Goal: Task Accomplishment & Management: Manage account settings

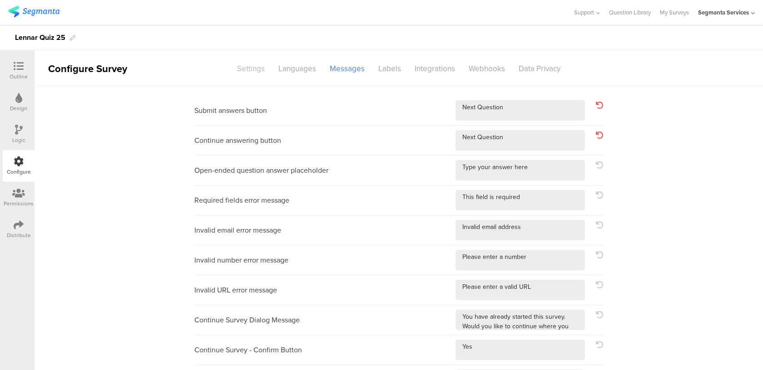
click at [254, 66] on div "Settings" at bounding box center [250, 69] width 41 height 16
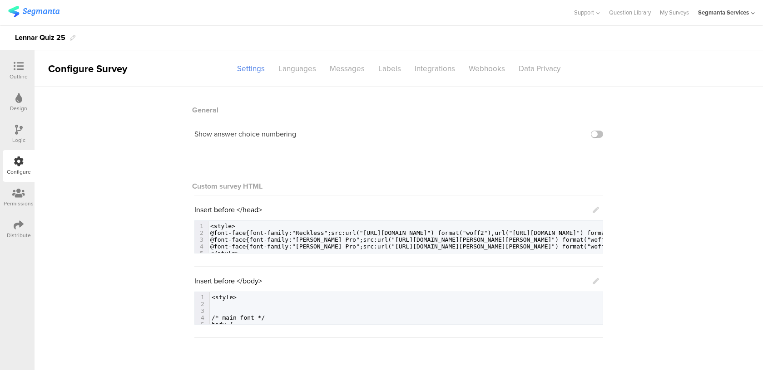
click at [595, 284] on icon at bounding box center [595, 281] width 6 height 6
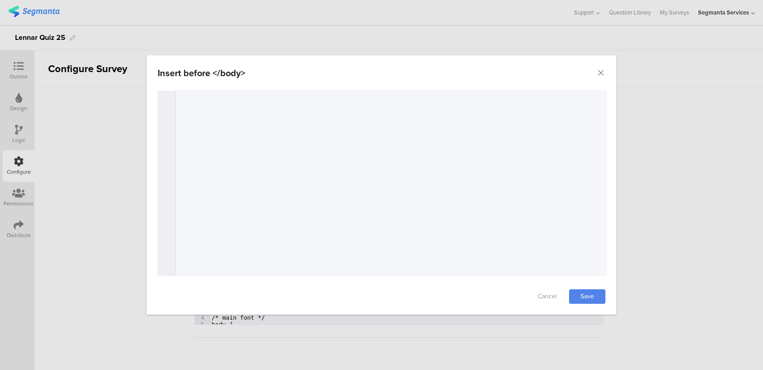
scroll to position [863, 0]
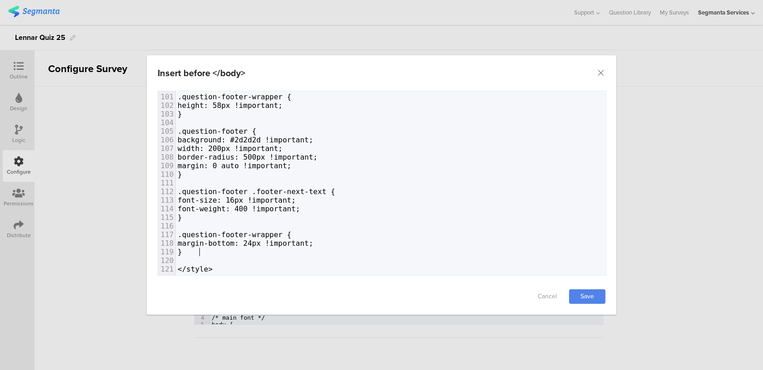
click at [232, 251] on pre "}" at bounding box center [391, 252] width 430 height 9
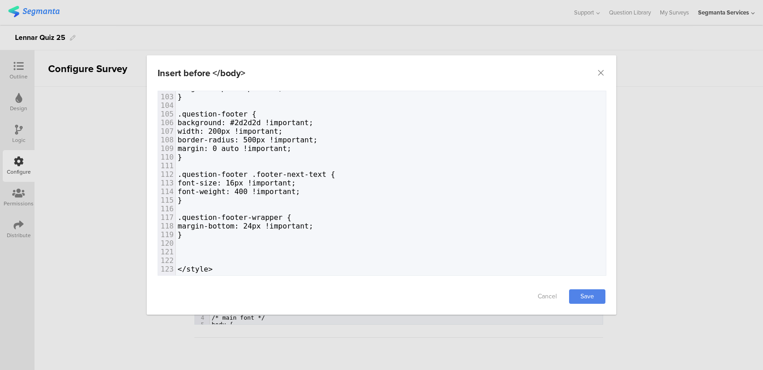
click at [317, 148] on pre "margin: 0 auto !important;" at bounding box center [391, 148] width 430 height 9
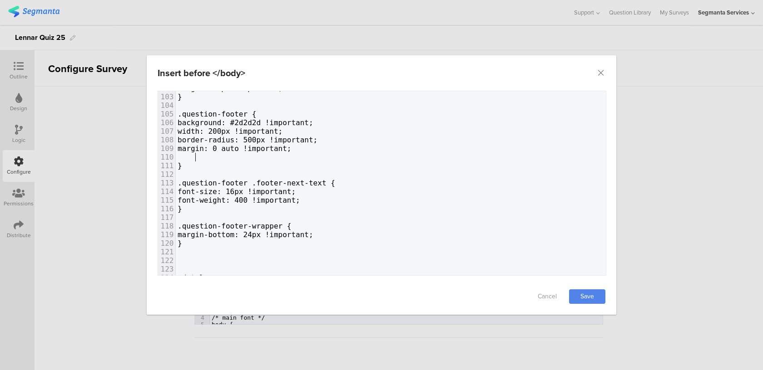
paste textarea "dialog"
drag, startPoint x: 213, startPoint y: 156, endPoint x: 196, endPoint y: 155, distance: 17.7
click at [196, 155] on span "box-shadow: none !important;" at bounding box center [238, 157] width 123 height 9
click at [591, 296] on link "Save" at bounding box center [587, 297] width 36 height 15
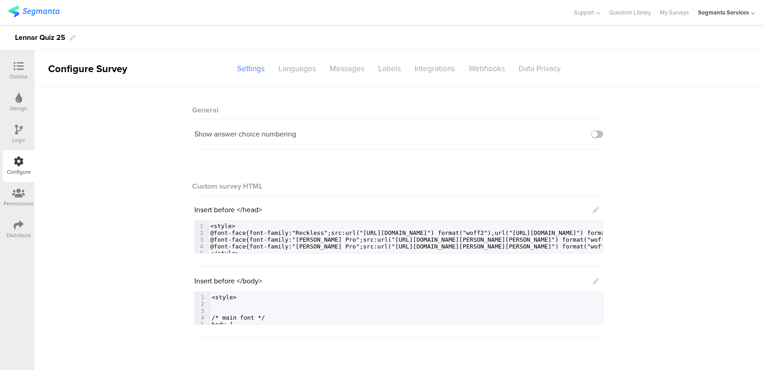
click at [594, 282] on icon at bounding box center [595, 281] width 6 height 6
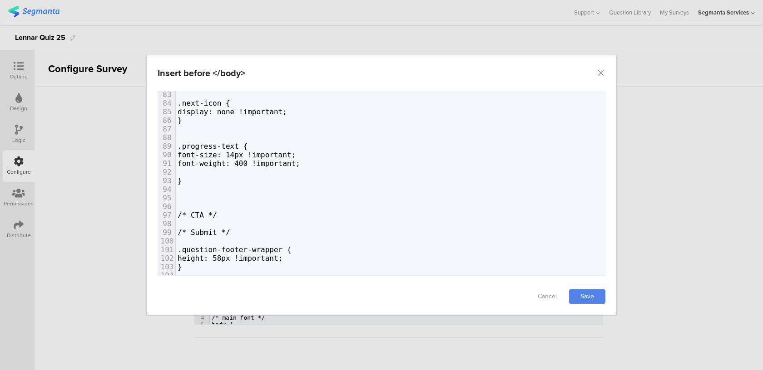
scroll to position [889, 0]
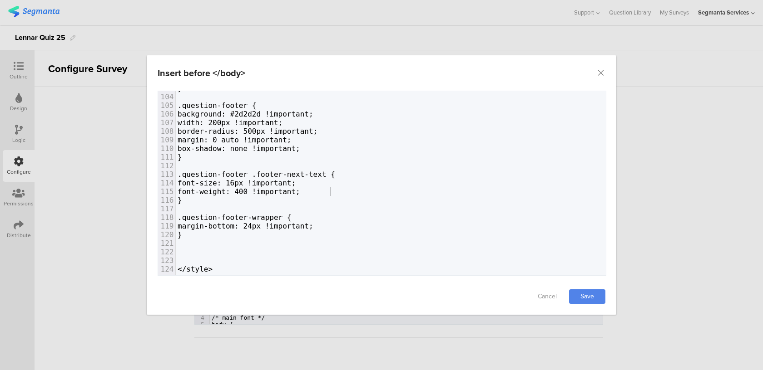
click at [333, 196] on pre "}" at bounding box center [391, 200] width 430 height 9
click at [300, 191] on span "font-weight: 400 !important;" at bounding box center [238, 191] width 123 height 9
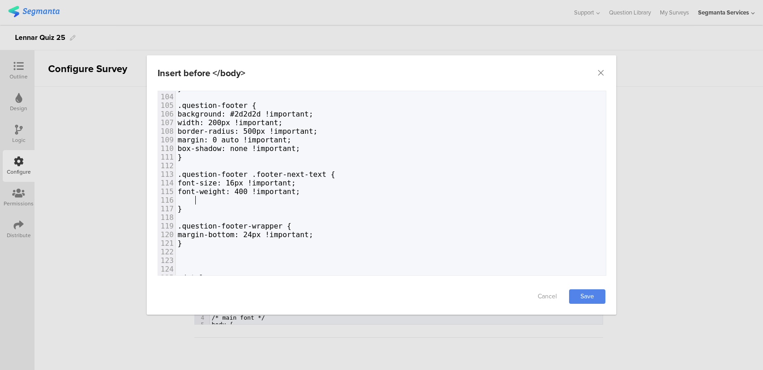
paste textarea "dialog"
drag, startPoint x: 213, startPoint y: 199, endPoint x: 195, endPoint y: 198, distance: 17.7
click at [195, 199] on span "padding-bottom: 2px !important;" at bounding box center [245, 200] width 136 height 9
click at [580, 295] on link "Save" at bounding box center [587, 297] width 36 height 15
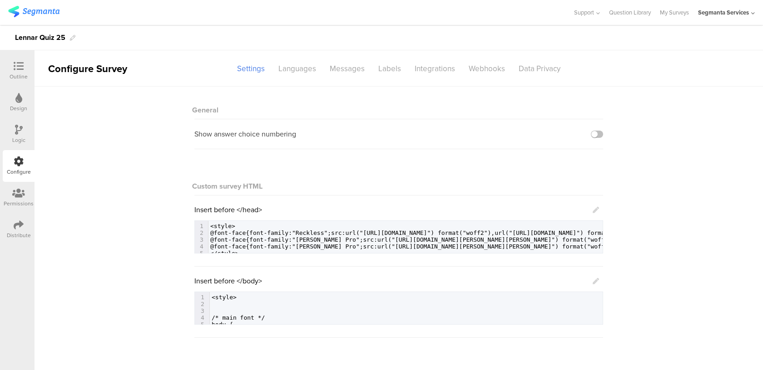
click at [593, 281] on icon at bounding box center [595, 281] width 6 height 6
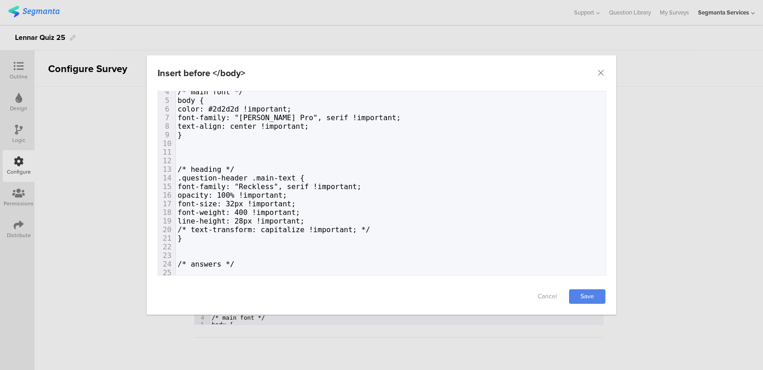
scroll to position [31, 0]
click at [372, 219] on pre "line-height: 28px !important;" at bounding box center [391, 221] width 430 height 9
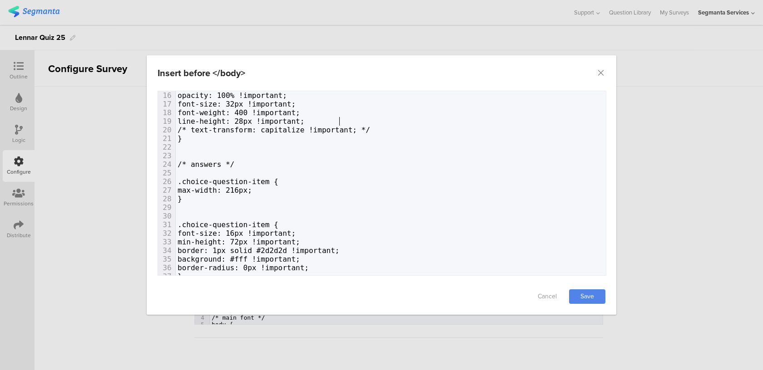
scroll to position [132, 0]
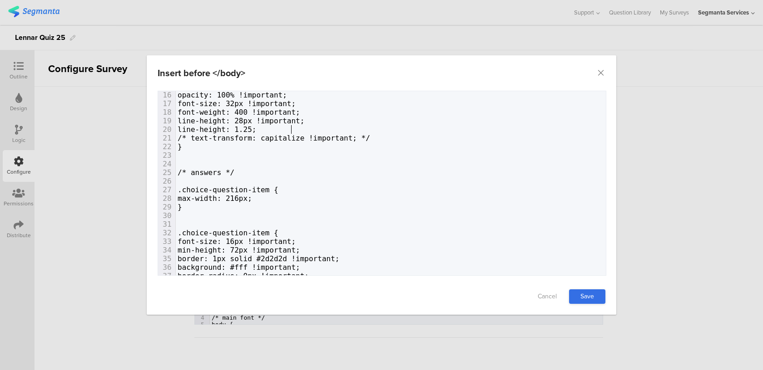
click at [585, 293] on link "Save" at bounding box center [587, 297] width 36 height 15
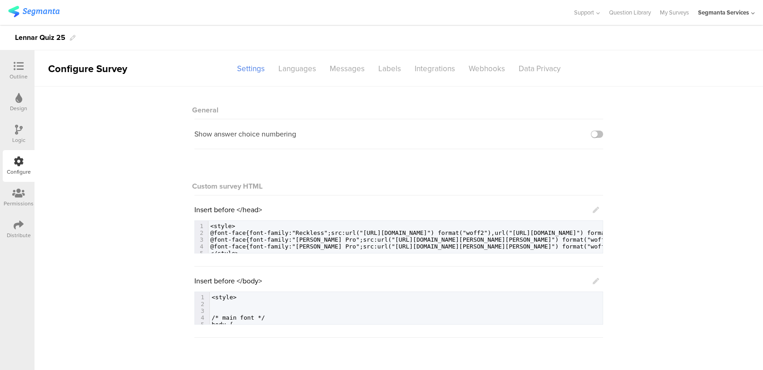
click at [594, 279] on icon at bounding box center [595, 281] width 6 height 6
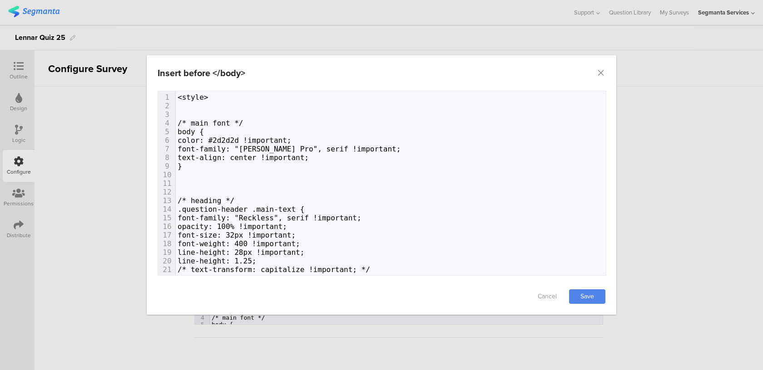
click at [598, 282] on div "Cancel Save" at bounding box center [381, 297] width 469 height 36
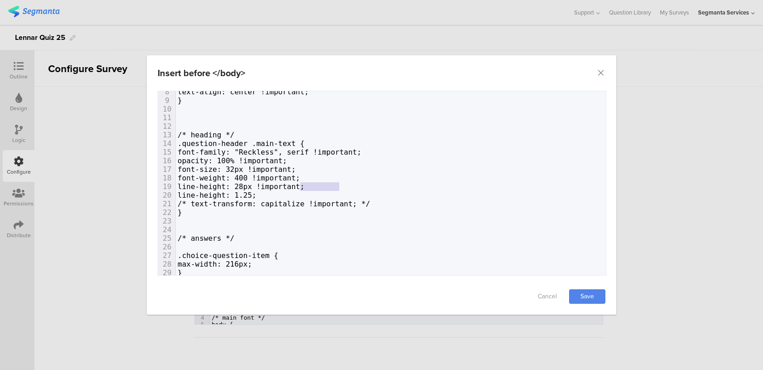
type textarea "important;"
drag, startPoint x: 344, startPoint y: 186, endPoint x: 294, endPoint y: 183, distance: 50.0
click at [294, 183] on pre "line-height: 28px !important;" at bounding box center [391, 186] width 430 height 9
click at [294, 183] on span "line-height: 28px !important;" at bounding box center [240, 186] width 127 height 9
type textarea "!important;"
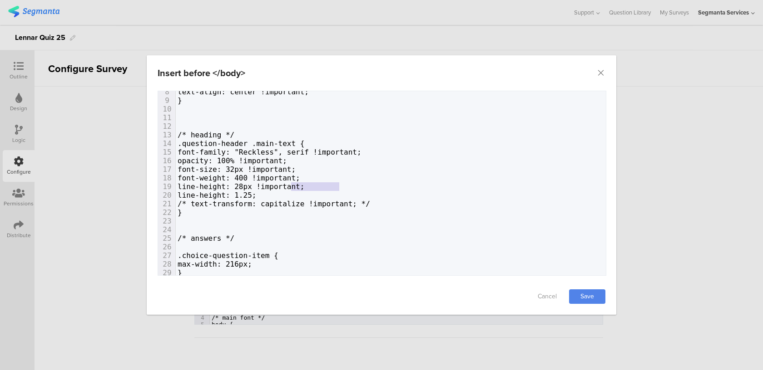
drag, startPoint x: 292, startPoint y: 186, endPoint x: 366, endPoint y: 184, distance: 74.0
click at [366, 184] on pre "line-height: 28px !important;" at bounding box center [391, 186] width 430 height 9
click at [324, 198] on pre "line-height: 1.25;" at bounding box center [391, 195] width 430 height 9
paste textarea "dialog"
click at [585, 291] on link "Save" at bounding box center [587, 297] width 36 height 15
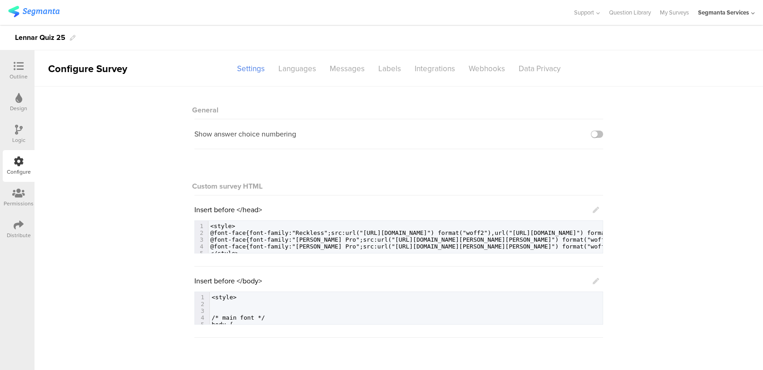
click at [595, 282] on icon at bounding box center [595, 281] width 6 height 6
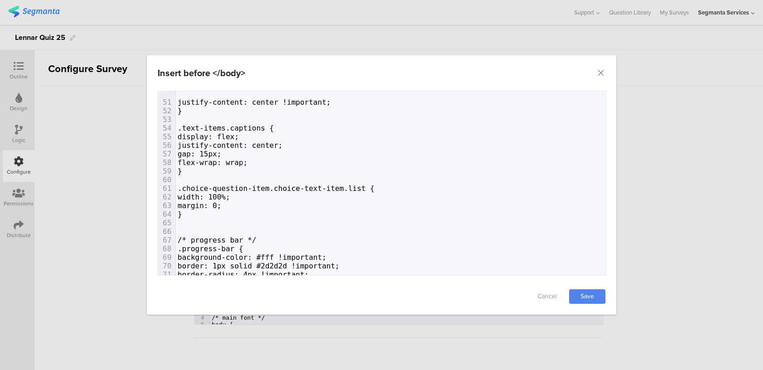
scroll to position [906, 0]
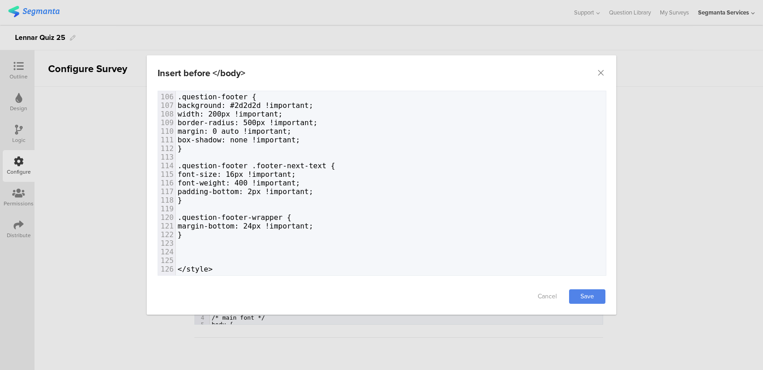
click at [244, 242] on pre "dialog" at bounding box center [391, 243] width 430 height 9
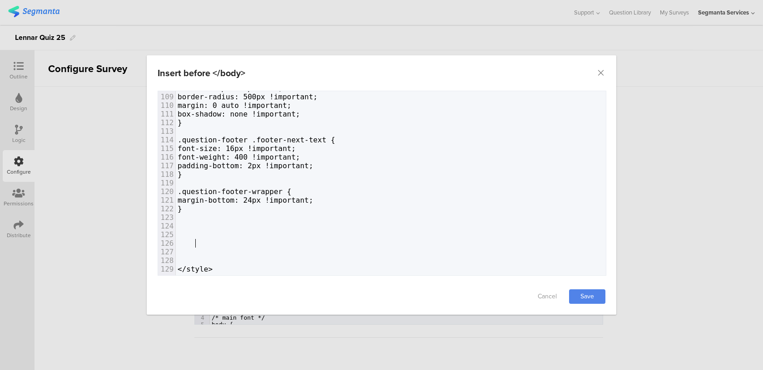
scroll to position [932, 0]
click at [200, 232] on pre "dialog" at bounding box center [391, 235] width 430 height 9
paste textarea "}"
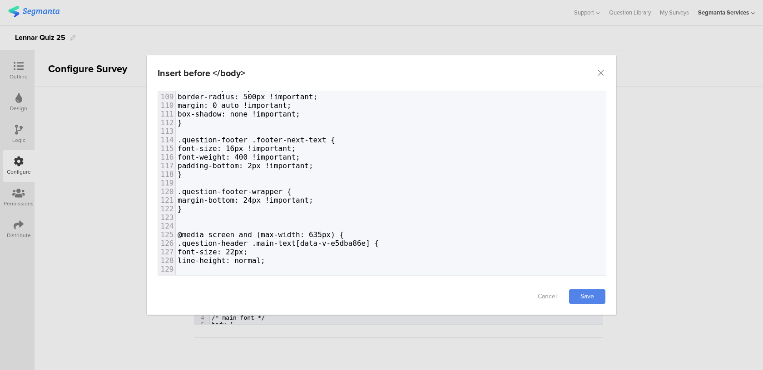
type textarea "}"
drag, startPoint x: 305, startPoint y: 261, endPoint x: 271, endPoint y: 261, distance: 34.0
click at [271, 261] on pre "line-height: normal;" at bounding box center [391, 260] width 430 height 9
type textarea "1.33 i"
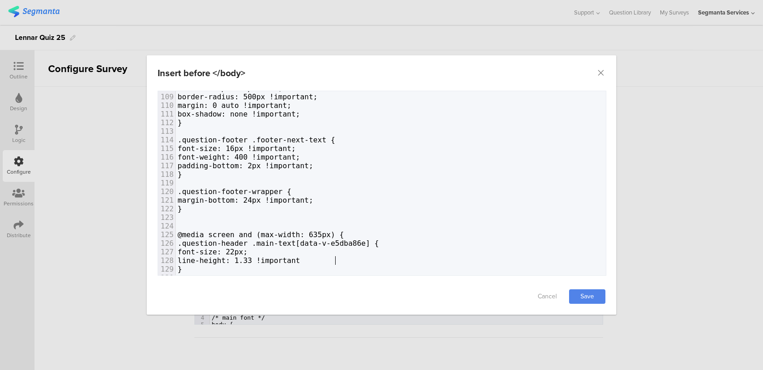
type textarea "!important;"
click at [247, 250] on span "font-size: 22px;" at bounding box center [212, 252] width 70 height 9
type textarea "4"
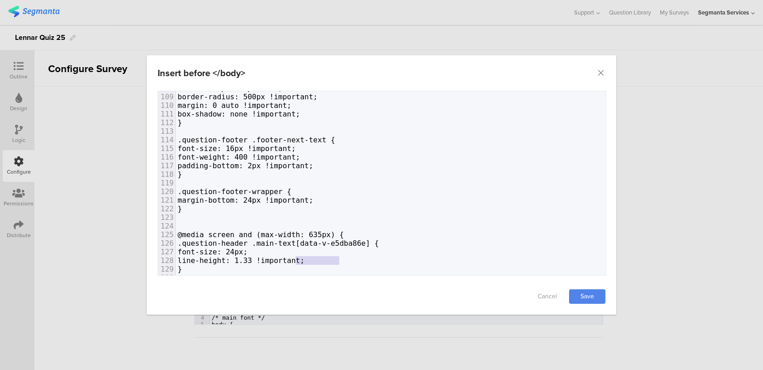
type textarea "!important;"
drag, startPoint x: 344, startPoint y: 262, endPoint x: 292, endPoint y: 261, distance: 51.3
click at [292, 261] on pre "line-height: 1.33 !important;" at bounding box center [391, 260] width 430 height 9
click at [289, 253] on pre "font-size: 24px;" at bounding box center [391, 252] width 430 height 9
paste textarea "dialog"
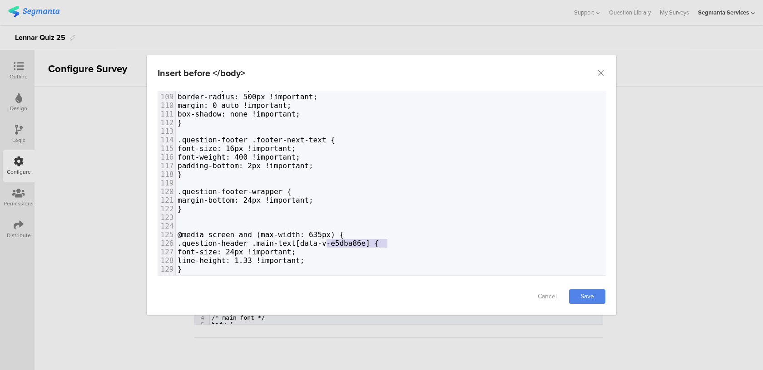
type textarea "[data-v-e5dba86e]"
drag, startPoint x: 387, startPoint y: 243, endPoint x: 312, endPoint y: 240, distance: 75.0
click at [312, 240] on span ".question-header .main-text[data-v-e5dba86e] {" at bounding box center [277, 243] width 201 height 9
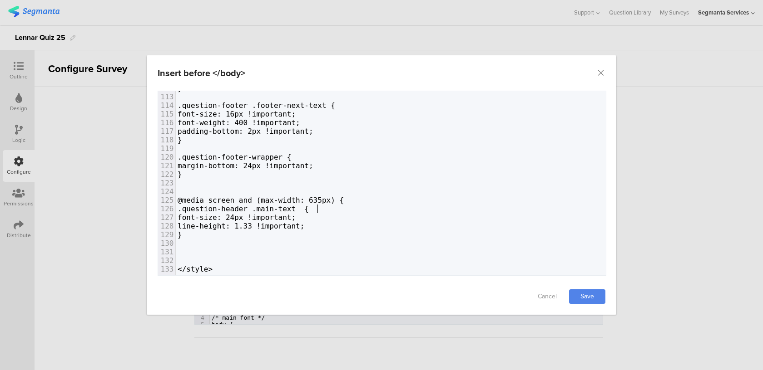
click at [266, 237] on pre "}" at bounding box center [391, 235] width 430 height 9
type textarea "}"
click at [588, 296] on link "Save" at bounding box center [587, 297] width 36 height 15
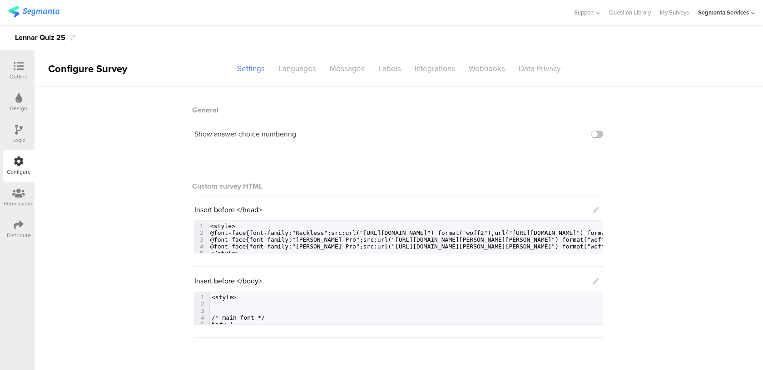
click at [598, 281] on icon at bounding box center [595, 281] width 6 height 6
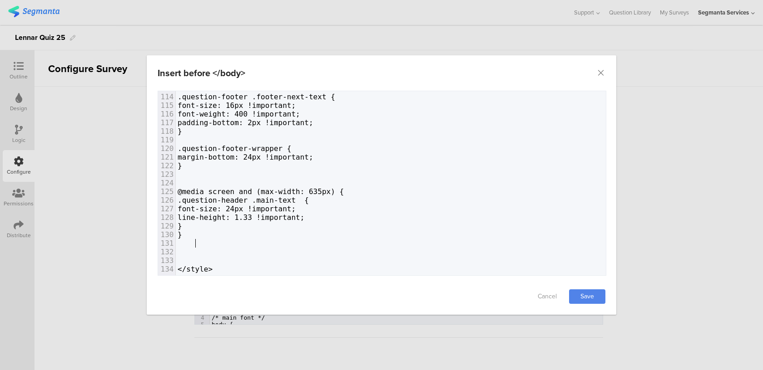
scroll to position [0, 4]
click at [251, 245] on pre "dialog" at bounding box center [391, 243] width 430 height 9
click at [250, 226] on pre "}" at bounding box center [391, 226] width 430 height 9
paste textarea "}"
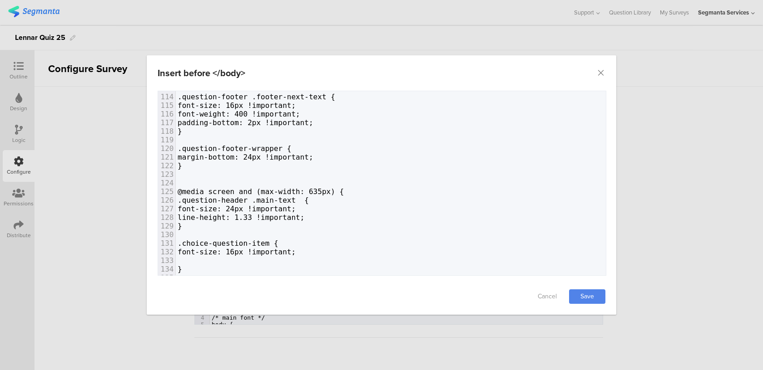
type textarea "}"
click at [193, 251] on span "font-size: 16px !important;" at bounding box center [236, 252] width 118 height 9
click at [265, 251] on span "font-size: 16px !important;" at bounding box center [253, 252] width 153 height 9
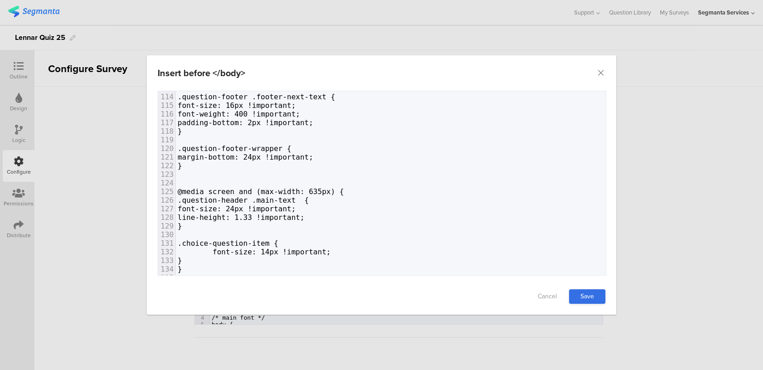
type textarea "4"
click at [584, 297] on link "Save" at bounding box center [587, 297] width 36 height 15
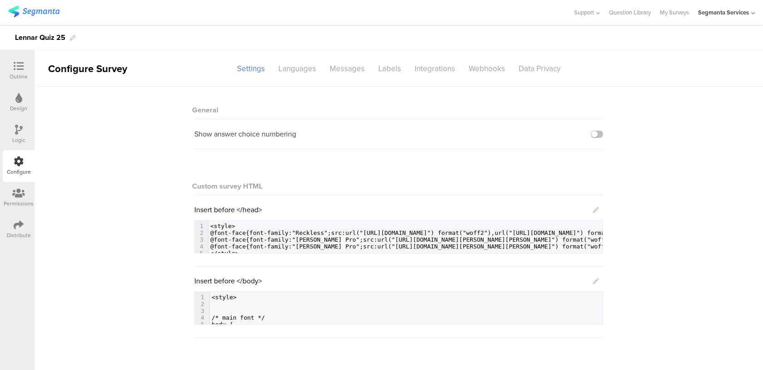
click at [592, 283] on icon at bounding box center [595, 281] width 6 height 6
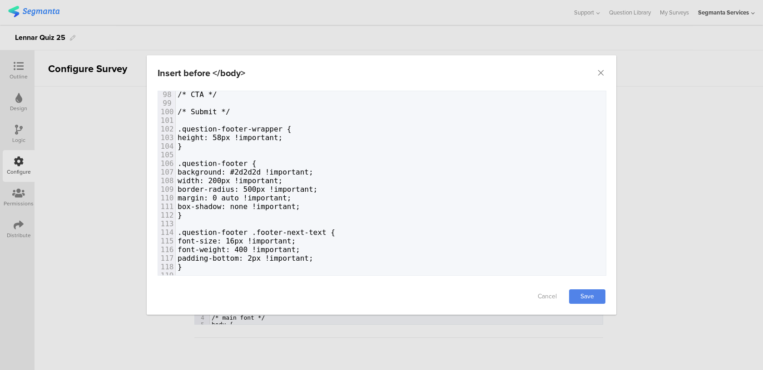
scroll to position [804, 0]
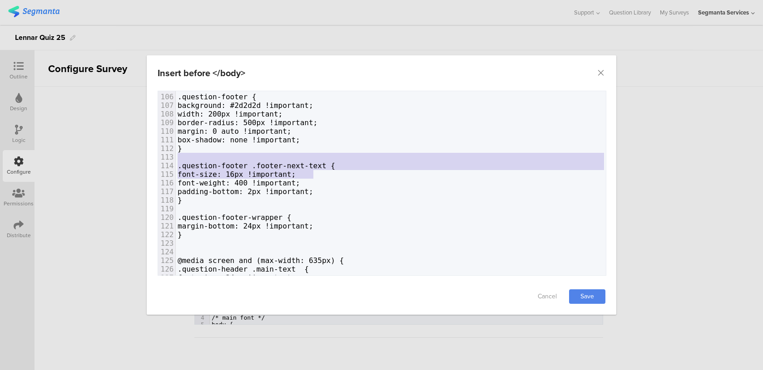
type textarea ".question-footer .footer-next-text { font-size: 16px !important;"
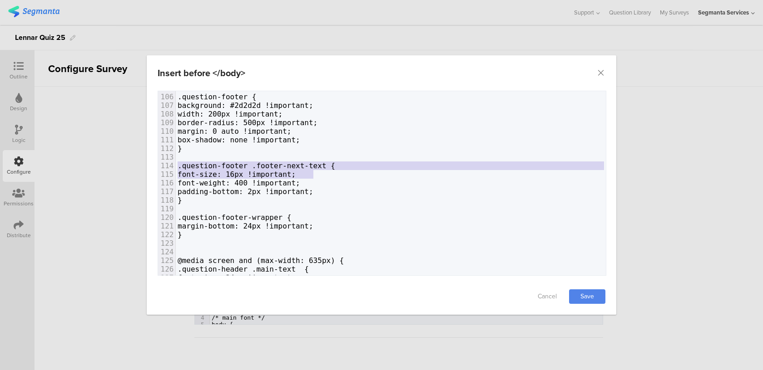
drag, startPoint x: 317, startPoint y: 172, endPoint x: 156, endPoint y: 166, distance: 161.3
click at [156, 166] on div "Failed saving changes. If the problem persists please contact us at [EMAIL_ADDR…" at bounding box center [381, 185] width 469 height 188
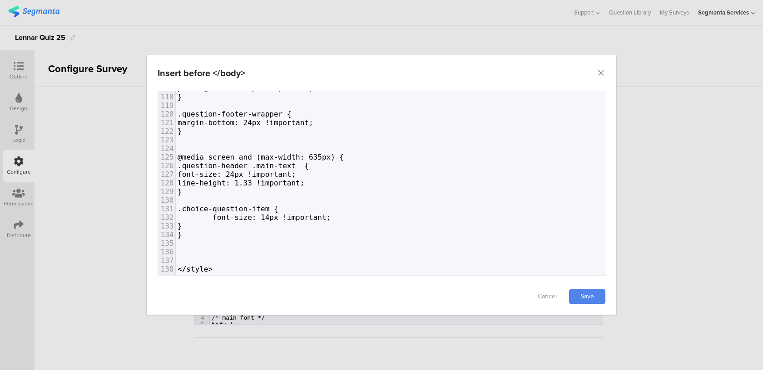
click at [235, 220] on span "font-size: 14px !important;" at bounding box center [253, 217] width 153 height 9
click at [217, 227] on pre "}" at bounding box center [391, 226] width 430 height 9
paste textarea "}"
type textarea "}"
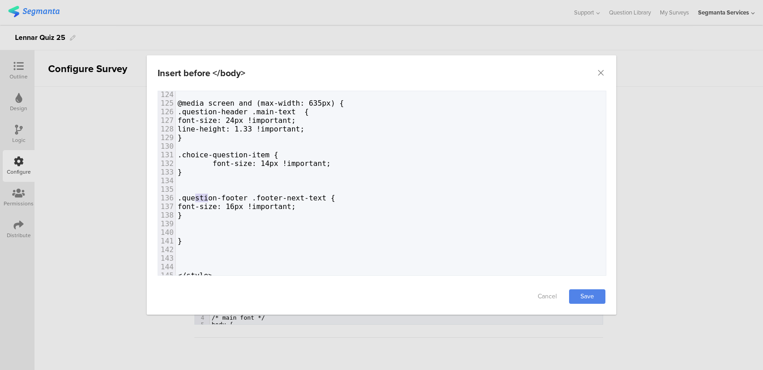
drag, startPoint x: 210, startPoint y: 194, endPoint x: 197, endPoint y: 194, distance: 12.7
click at [197, 194] on span ".question-footer .footer-next-text {" at bounding box center [256, 198] width 158 height 9
drag, startPoint x: 251, startPoint y: 206, endPoint x: 244, endPoint y: 205, distance: 6.5
click at [244, 205] on span "font-size: 16px !important;" at bounding box center [236, 206] width 118 height 9
type textarea "14"
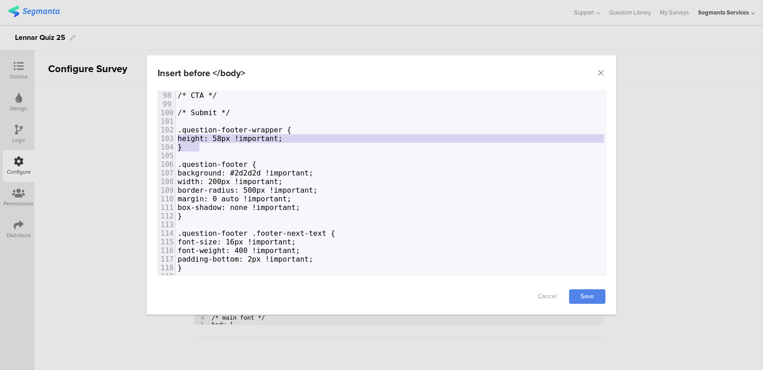
type textarea ".question-footer-wrapper { height: 58px !important; }"
drag, startPoint x: 199, startPoint y: 149, endPoint x: 163, endPoint y: 132, distance: 39.8
click at [176, 132] on div "81 .back-and-restart { 82 display: none !important; 83 } 84 85 .next-icon { 86 …" at bounding box center [391, 225] width 430 height 561
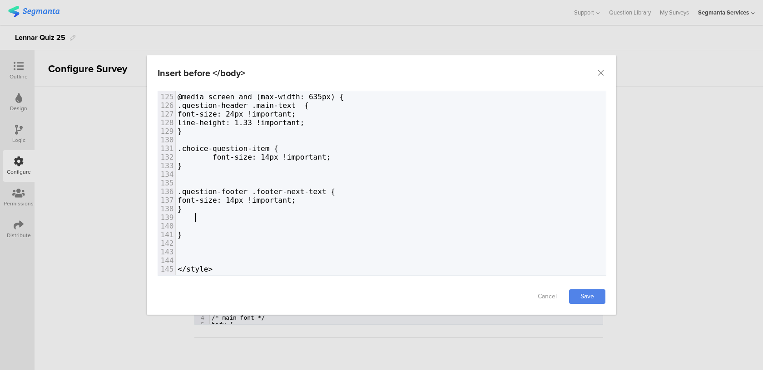
click at [208, 218] on pre "dialog" at bounding box center [391, 217] width 430 height 9
paste textarea "8"
click at [238, 235] on span "height: 58px !important;" at bounding box center [229, 235] width 105 height 9
type textarea "2"
drag, startPoint x: 212, startPoint y: 224, endPoint x: 197, endPoint y: 224, distance: 14.5
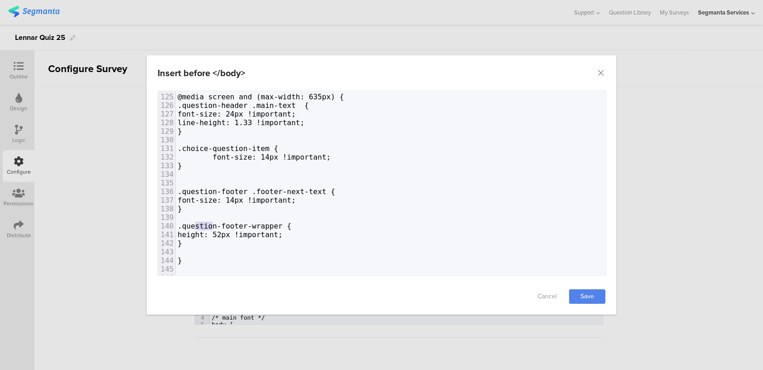
click at [197, 224] on span ".question-footer-wrapper {" at bounding box center [234, 226] width 114 height 9
click at [593, 290] on link "Save" at bounding box center [587, 297] width 36 height 15
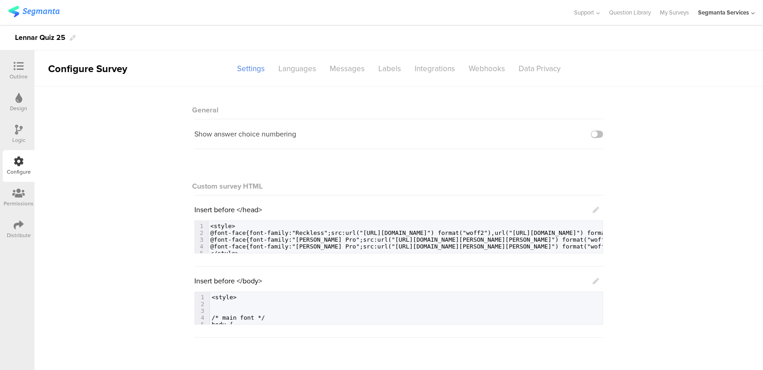
click at [27, 65] on div at bounding box center [19, 66] width 18 height 11
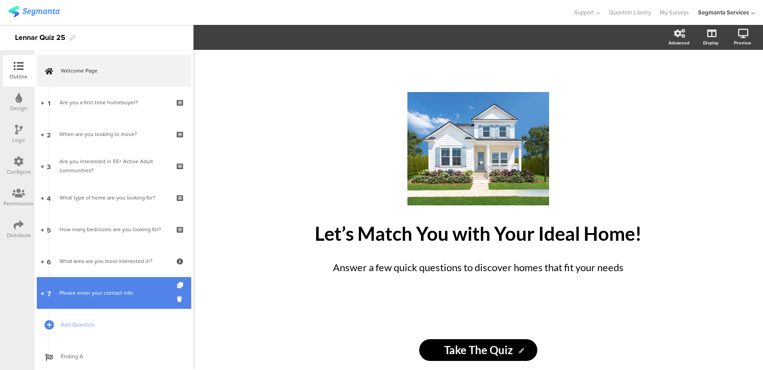
click at [116, 302] on link "7 Please enter your contact info:" at bounding box center [114, 293] width 154 height 32
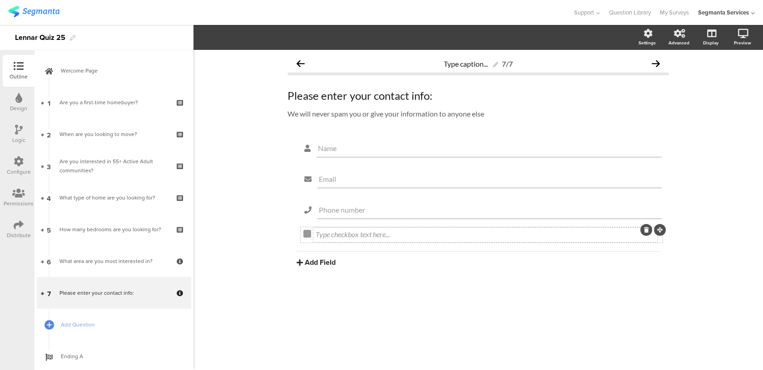
click at [327, 237] on div "Type checkbox text here..." at bounding box center [485, 235] width 344 height 15
click at [313, 300] on div "Name Email Phone number I consent. I consent. [GEOGRAPHIC_DATA] Text Name URL E…" at bounding box center [477, 224] width 381 height 173
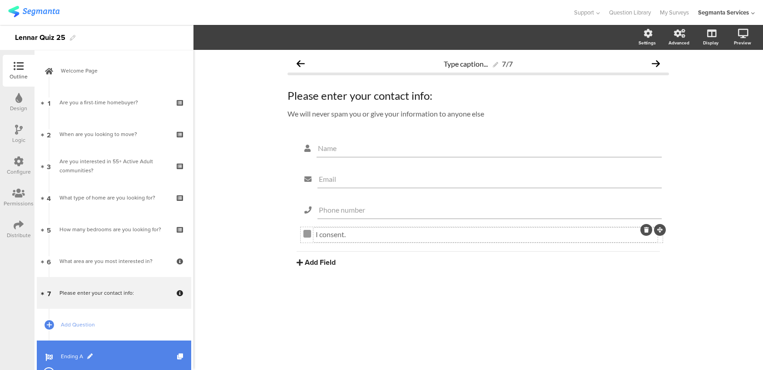
click at [126, 356] on span "Ending A" at bounding box center [119, 356] width 116 height 9
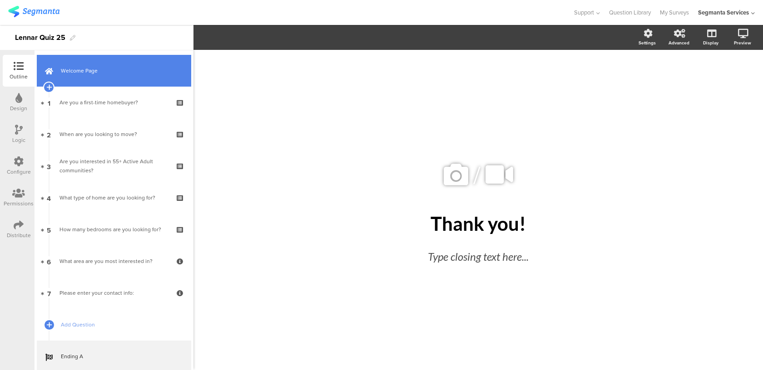
click at [129, 69] on span "Welcome Page" at bounding box center [119, 70] width 116 height 9
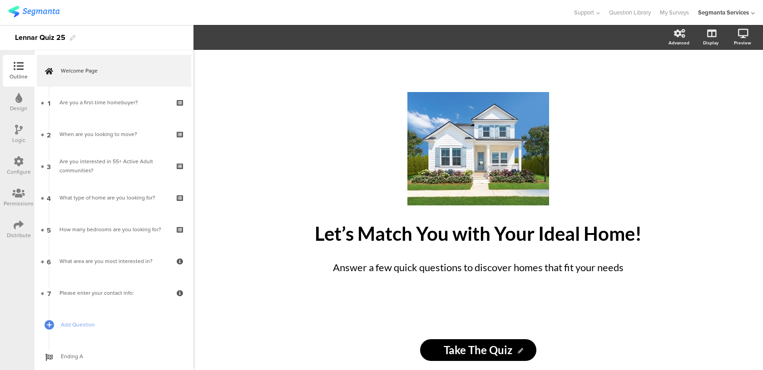
click at [21, 161] on icon at bounding box center [19, 162] width 10 height 10
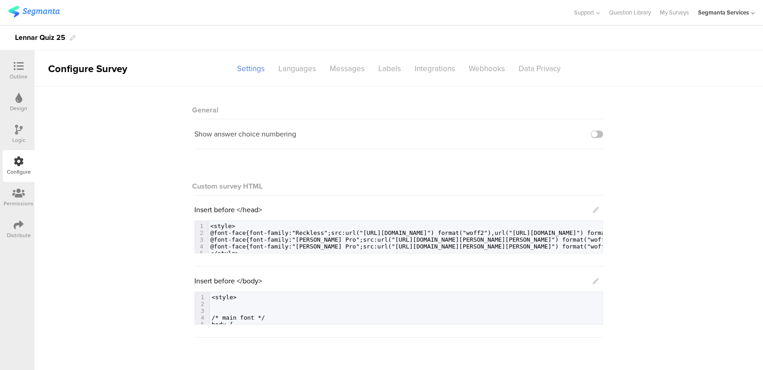
click at [599, 280] on div "Insert before </body> 148 .choice-question-item .choice-question-item-text { 1 …" at bounding box center [398, 300] width 409 height 49
click at [594, 280] on icon at bounding box center [595, 281] width 6 height 6
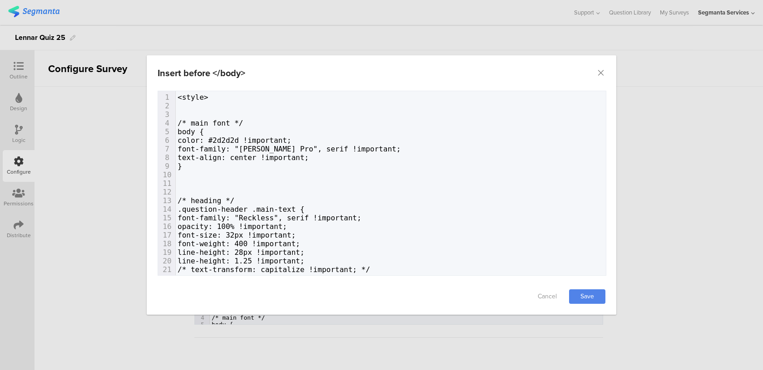
click at [230, 173] on pre "dialog" at bounding box center [391, 175] width 430 height 9
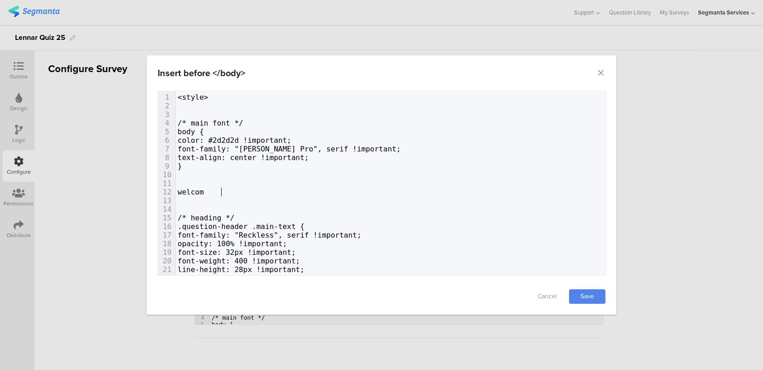
type textarea "welcome"
type textarea "/\"
type textarea "*"
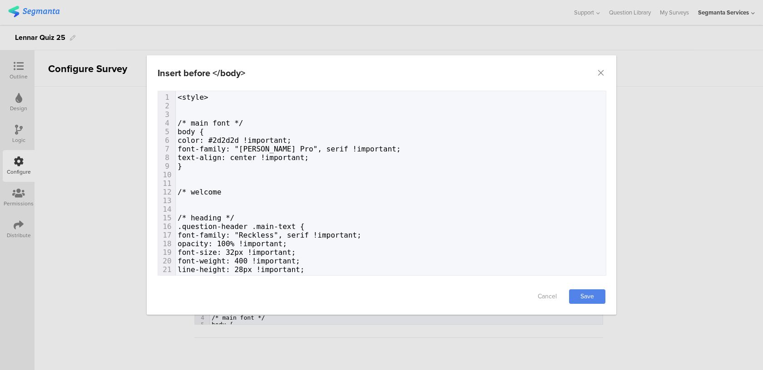
click at [249, 192] on pre "/* welcome" at bounding box center [391, 192] width 430 height 9
type textarea "page */"
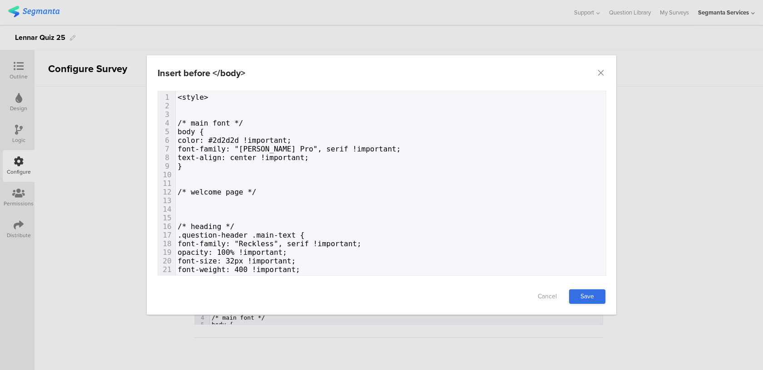
click at [585, 299] on link "Save" at bounding box center [587, 297] width 36 height 15
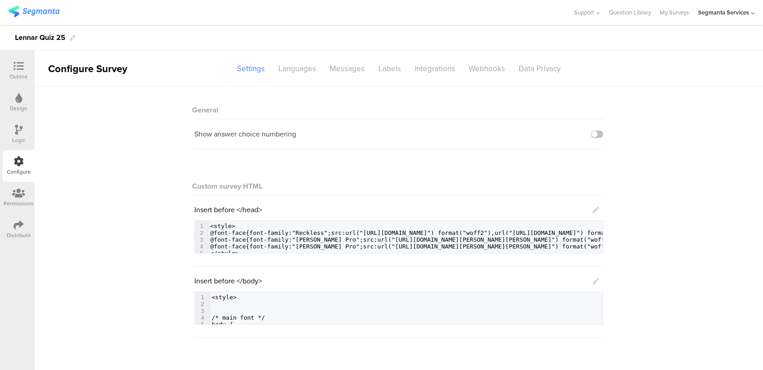
click at [7, 228] on div "Distribute" at bounding box center [19, 230] width 32 height 32
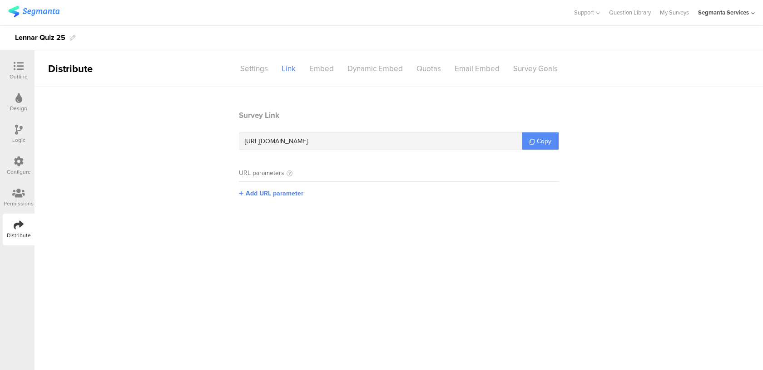
drag, startPoint x: 538, startPoint y: 142, endPoint x: 557, endPoint y: 142, distance: 18.2
click at [538, 142] on span "Copy" at bounding box center [544, 142] width 15 height 10
click at [15, 166] on icon at bounding box center [19, 162] width 10 height 10
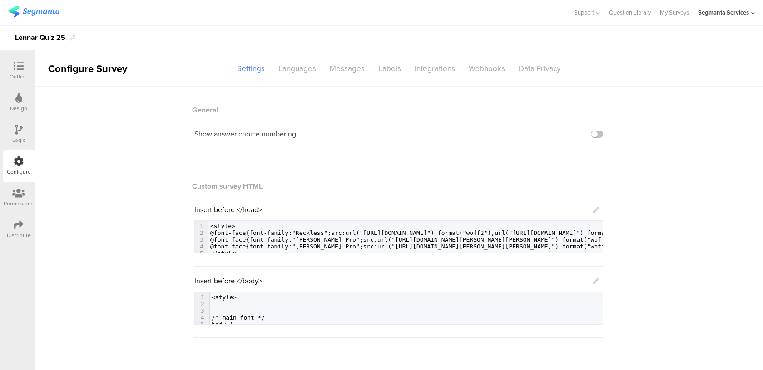
click at [593, 281] on icon at bounding box center [595, 281] width 6 height 6
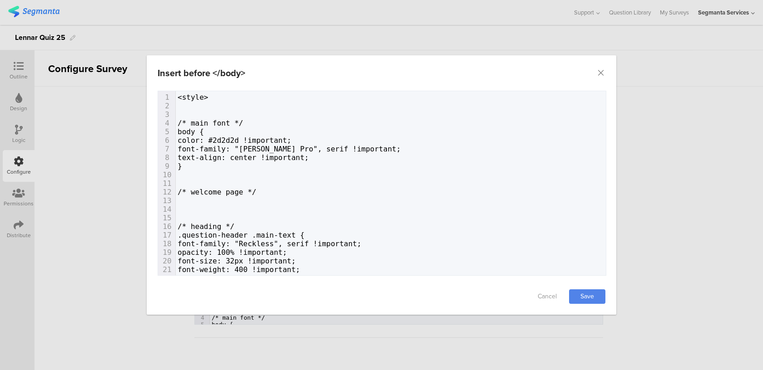
click at [263, 204] on pre "dialog" at bounding box center [391, 201] width 430 height 9
type textarea "ç"
paste textarea "["
type textarea "[data-v-7efb0566]"
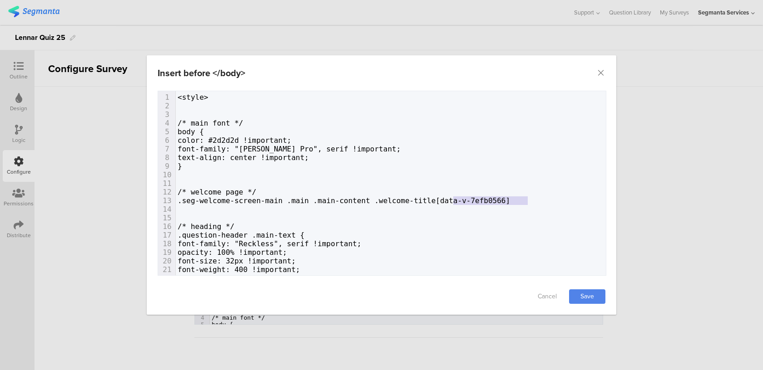
drag, startPoint x: 454, startPoint y: 197, endPoint x: 567, endPoint y: 197, distance: 113.0
click at [567, 197] on pre ".seg-welcome-screen-main .main .main-content .welcome-title[data-v-7efb0566]" at bounding box center [391, 201] width 430 height 9
type textarea "{"
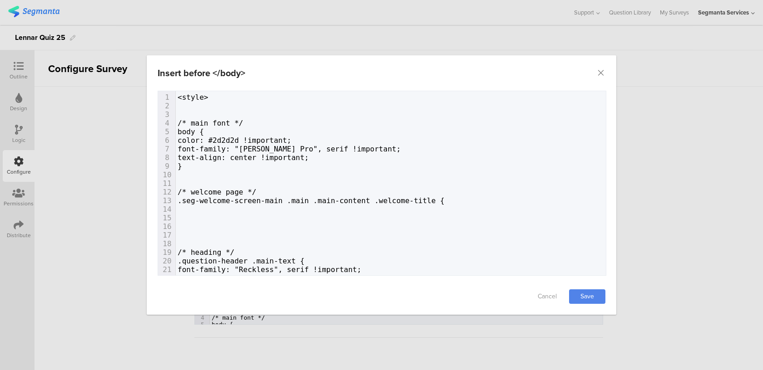
type textarea "}"
click at [208, 210] on pre "dialog" at bounding box center [391, 209] width 430 height 9
type textarea "ont-family: "[PERSON_NAME] Pro", serif !important;"
drag, startPoint x: 385, startPoint y: 149, endPoint x: 197, endPoint y: 150, distance: 187.9
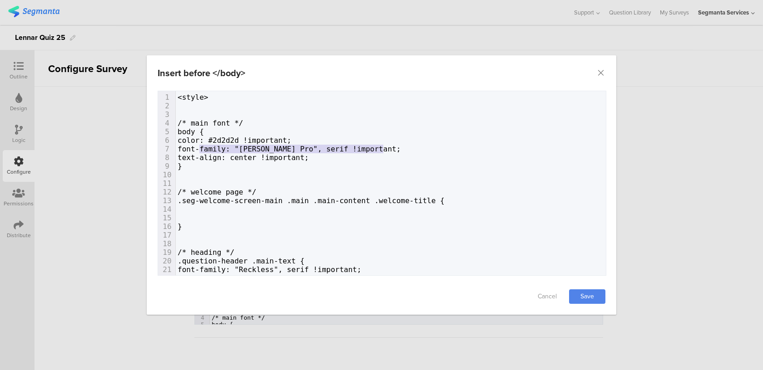
click at [197, 150] on pre "font-family: "[PERSON_NAME] Pro", serif !important;" at bounding box center [391, 149] width 430 height 9
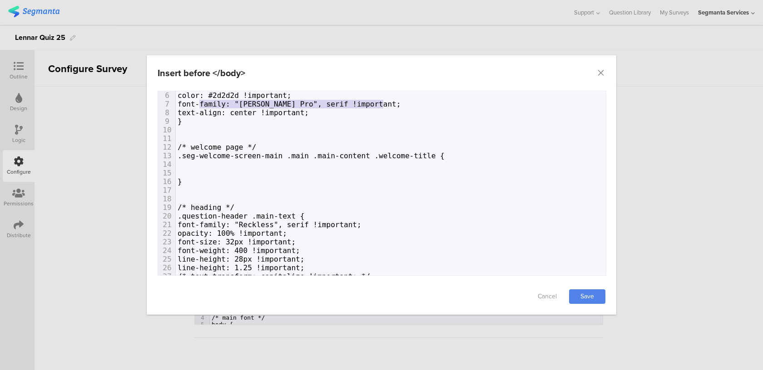
scroll to position [41, 0]
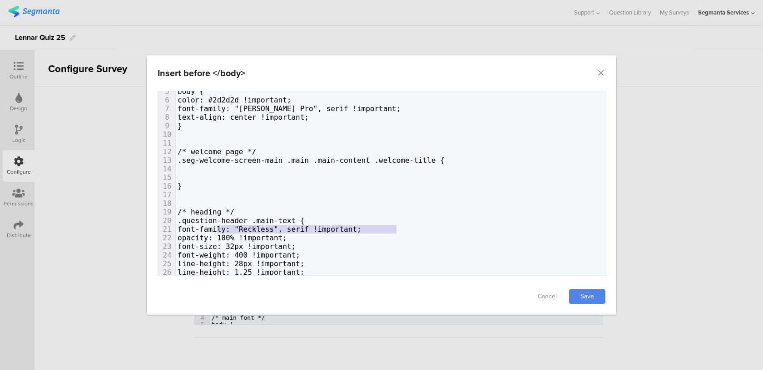
type textarea "font-family: "Reckless", serif !important;"
drag, startPoint x: 403, startPoint y: 232, endPoint x: 213, endPoint y: 231, distance: 189.3
click at [213, 231] on pre "font-family: "Reckless", serif !important;" at bounding box center [391, 229] width 430 height 9
click at [493, 159] on pre ".seg-welcome-screen-main .main .main-content .welcome-title {" at bounding box center [391, 160] width 430 height 9
type textarea "\]"
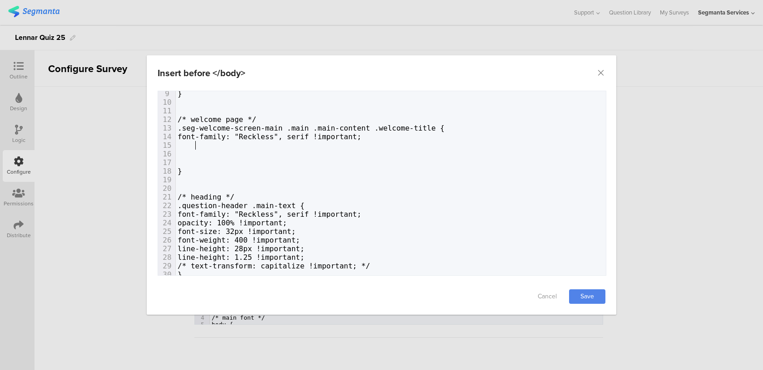
scroll to position [77, 0]
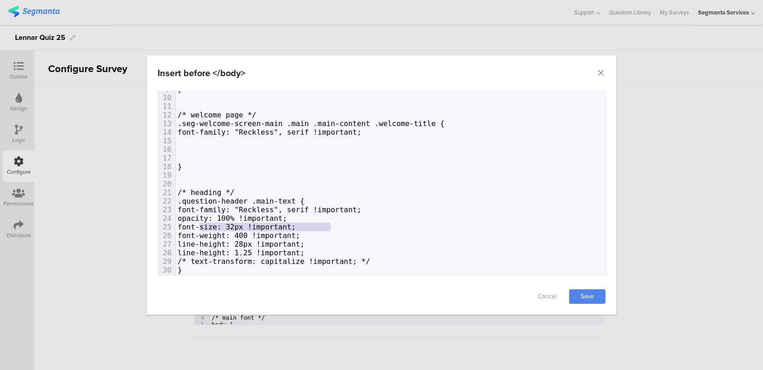
type textarea "font-size: 32px !important;"
drag, startPoint x: 334, startPoint y: 226, endPoint x: 213, endPoint y: 227, distance: 120.8
click at [213, 227] on pre "font-size: 32px !important;" at bounding box center [391, 227] width 430 height 9
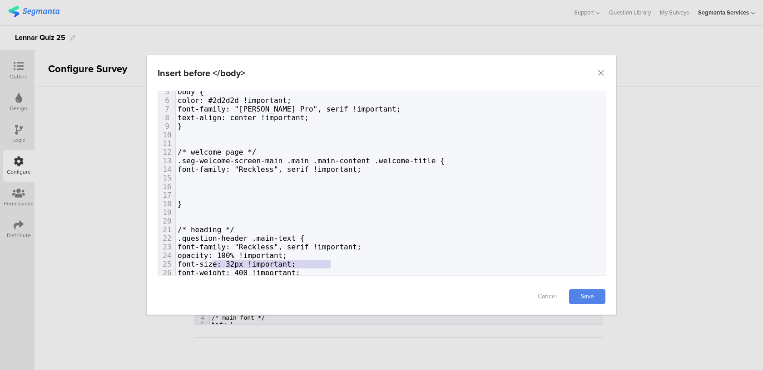
click at [385, 168] on pre "font-family: "Reckless", serif !important;" at bounding box center [391, 169] width 430 height 9
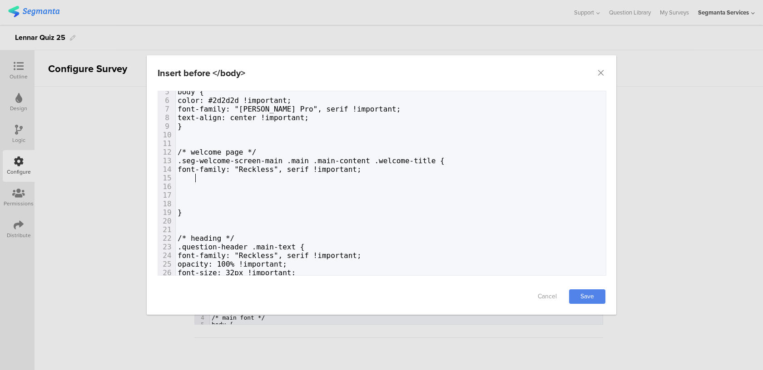
type textarea "\"
paste textarea "dialog"
drag, startPoint x: 255, startPoint y: 179, endPoint x: 249, endPoint y: 178, distance: 5.5
click at [249, 178] on span "\font-size: 32px !important;" at bounding box center [238, 178] width 123 height 9
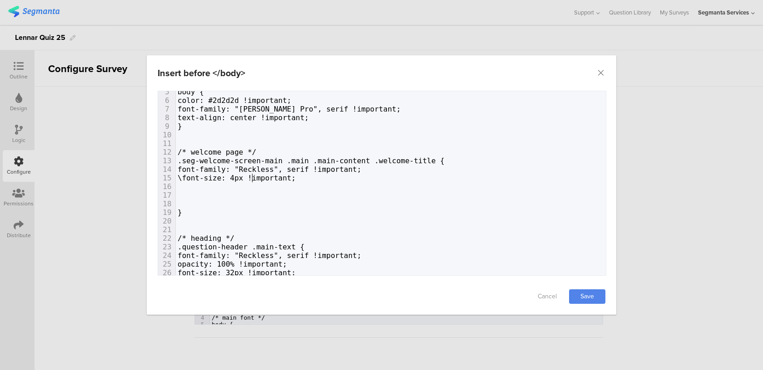
type textarea "48"
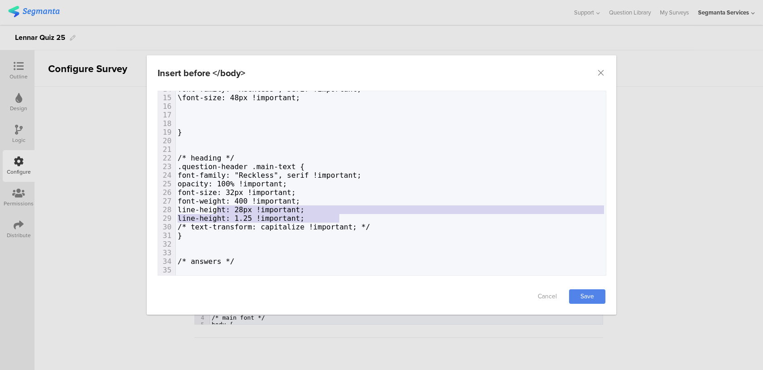
type textarea "line-height: 1.25 !important;"
drag, startPoint x: 355, startPoint y: 218, endPoint x: 212, endPoint y: 215, distance: 143.0
click at [212, 215] on pre "line-height: 1.25 !important;" at bounding box center [391, 218] width 430 height 9
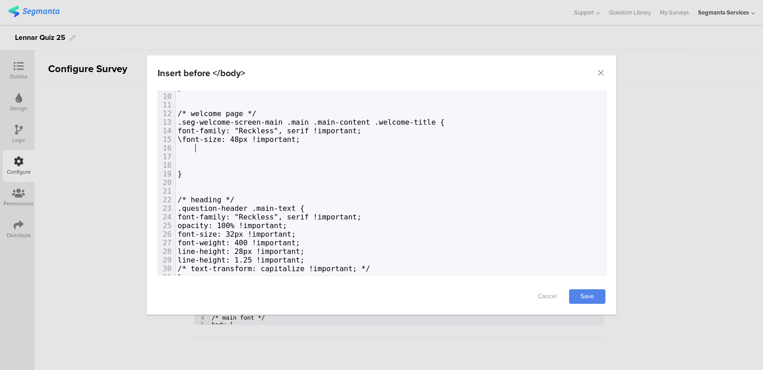
click at [241, 148] on pre "dialog" at bounding box center [391, 148] width 430 height 9
click at [197, 138] on span "\font-size: 48px !important;" at bounding box center [238, 139] width 123 height 9
click at [316, 141] on pre "font-size: 48px !important;" at bounding box center [391, 139] width 430 height 9
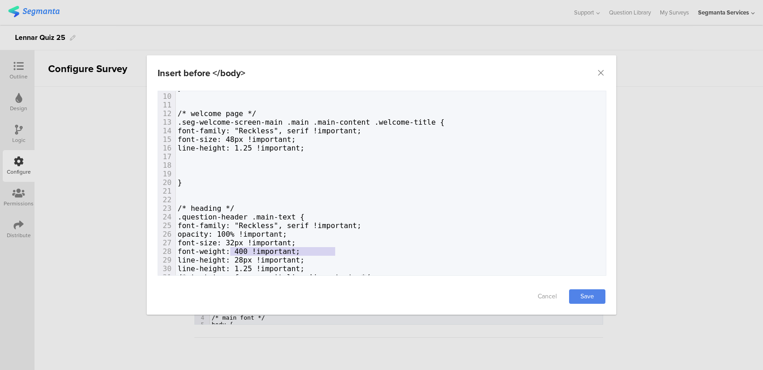
type textarea "font-weight: 400 !important;"
drag, startPoint x: 339, startPoint y: 252, endPoint x: 212, endPoint y: 251, distance: 126.7
click at [212, 251] on pre "font-weight: 400 !important;" at bounding box center [391, 251] width 430 height 9
click at [331, 150] on pre "line-height: 1.25 !important;" at bounding box center [391, 148] width 430 height 9
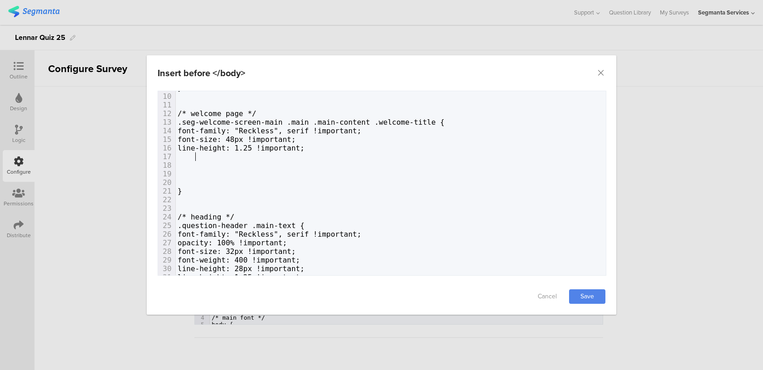
paste textarea "dialog"
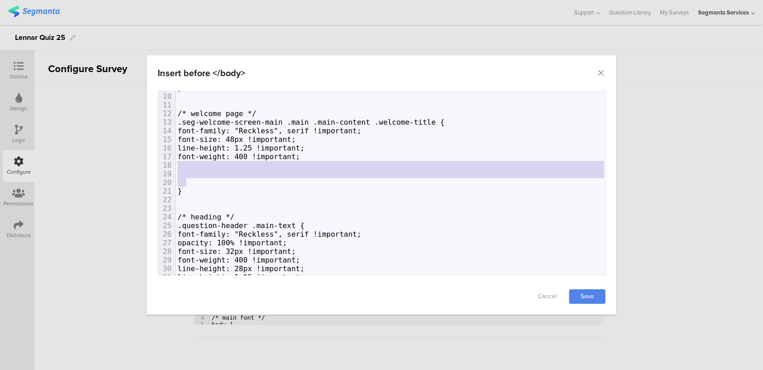
drag, startPoint x: 185, startPoint y: 178, endPoint x: 175, endPoint y: 167, distance: 14.8
click at [175, 168] on div "x .choice-question-item .choice-question-item-text { 1 <style> 2 ​ 3 ​ 4 /* mai…" at bounding box center [393, 194] width 470 height 207
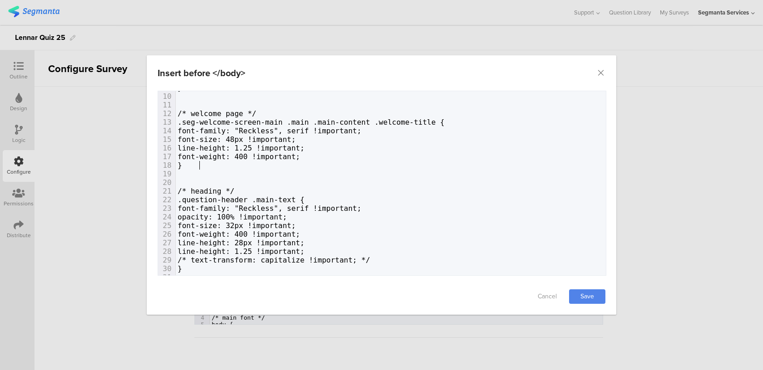
type textarea "/* welcome page */ .seg-welcome-screen-main .main .main-content .welcome-title …"
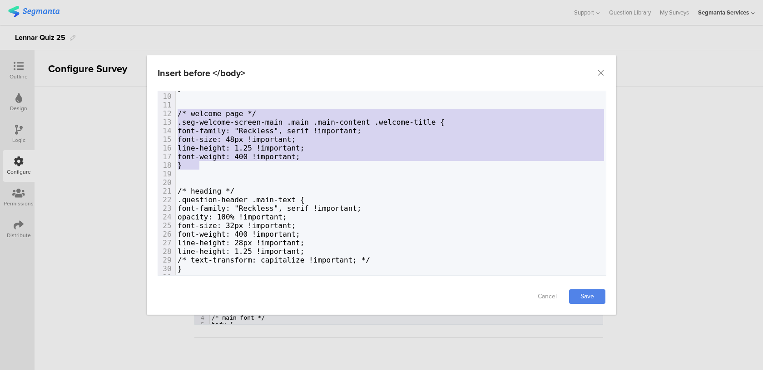
drag, startPoint x: 203, startPoint y: 167, endPoint x: 155, endPoint y: 114, distance: 71.0
click at [155, 114] on div "Failed saving changes. If the problem persists please contact us at [EMAIL_ADDR…" at bounding box center [381, 185] width 469 height 188
click at [238, 135] on span "font-size: 48px !important;" at bounding box center [236, 139] width 118 height 9
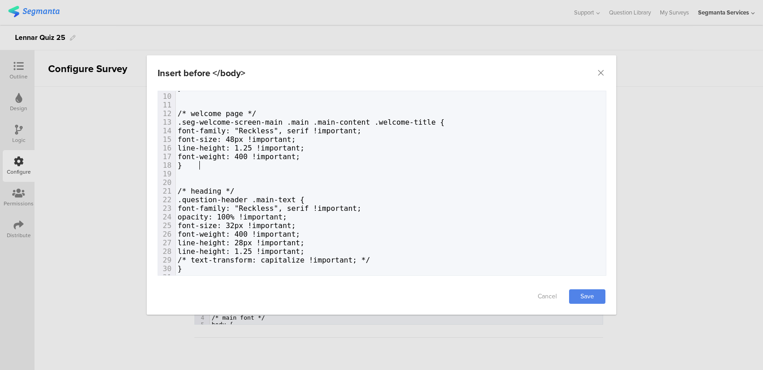
type textarea ".seg-welcome-screen-main .main .main-content .welcome-title { font-family: "Rec…"
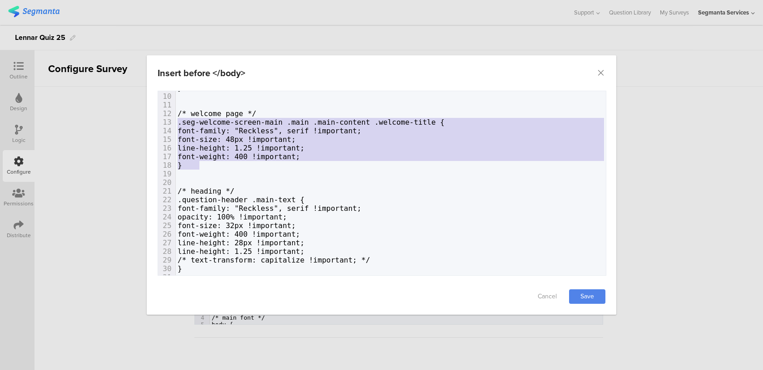
drag, startPoint x: 201, startPoint y: 163, endPoint x: 160, endPoint y: 124, distance: 56.8
click at [176, 124] on div "1 <style> 2 ​ 3 ​ 4 /* main font */ 5 body { 6 color: #2d2d2d !important; 7 fon…" at bounding box center [391, 187] width 430 height 345
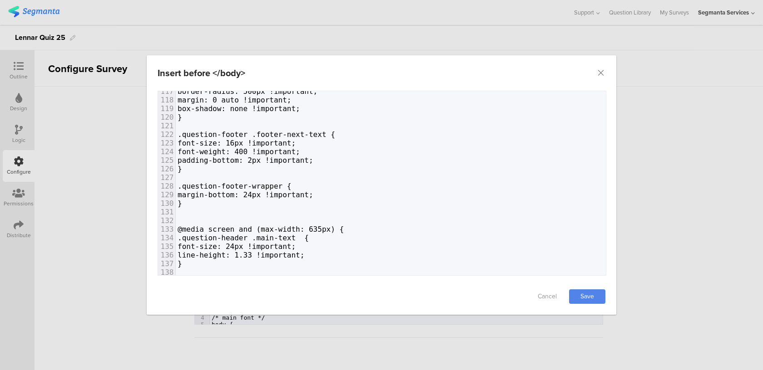
scroll to position [1049, 0]
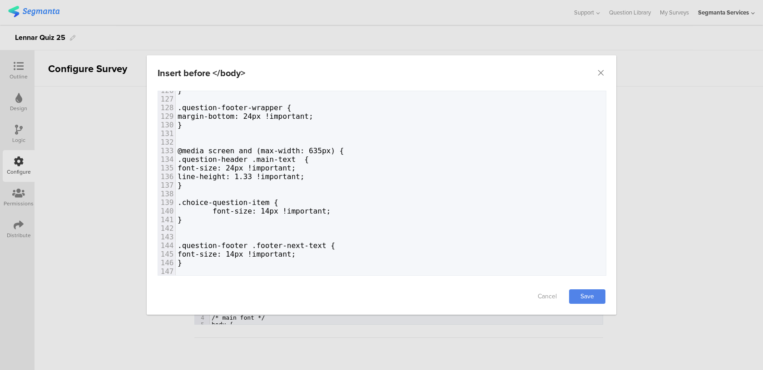
click at [368, 150] on pre "@media screen and (max-width: 635px) {" at bounding box center [391, 151] width 430 height 9
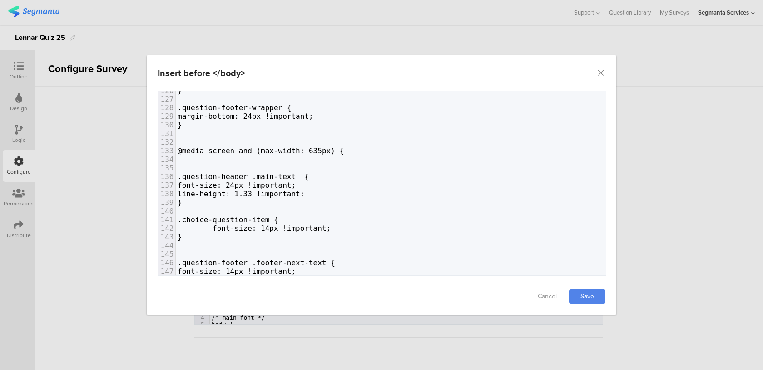
paste textarea "dialog"
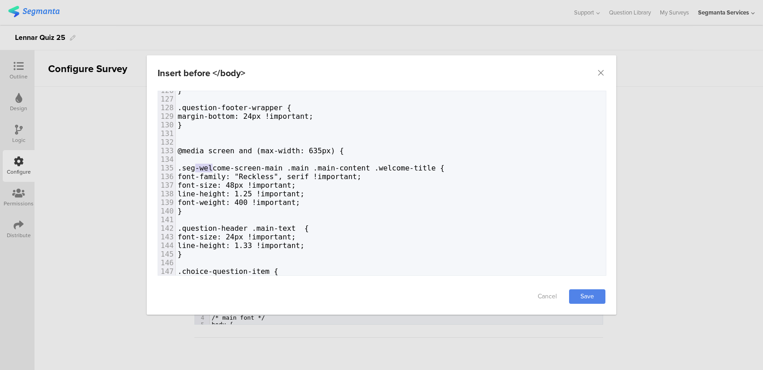
drag, startPoint x: 212, startPoint y: 168, endPoint x: 196, endPoint y: 168, distance: 16.3
click at [196, 168] on span ".seg-welcome-screen-main .main .main-content .welcome-title {" at bounding box center [310, 168] width 267 height 9
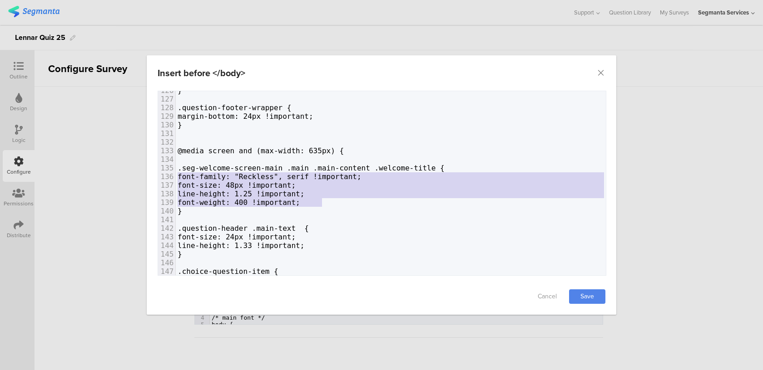
drag, startPoint x: 321, startPoint y: 206, endPoint x: 170, endPoint y: 173, distance: 154.6
click at [176, 173] on div "112 } 113 114 .question-footer { 115 background: #2d2d2d !important; 116 width:…" at bounding box center [391, 194] width 430 height 457
type textarea "font-family: "Reckless", serif !important; font-size: 48px !important; line-hei…"
click at [302, 158] on pre "dialog" at bounding box center [391, 159] width 430 height 9
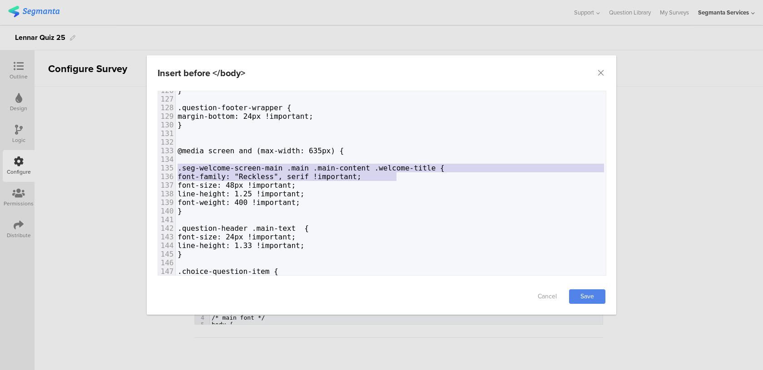
type textarea "font-family: "Reckless", serif !important;"
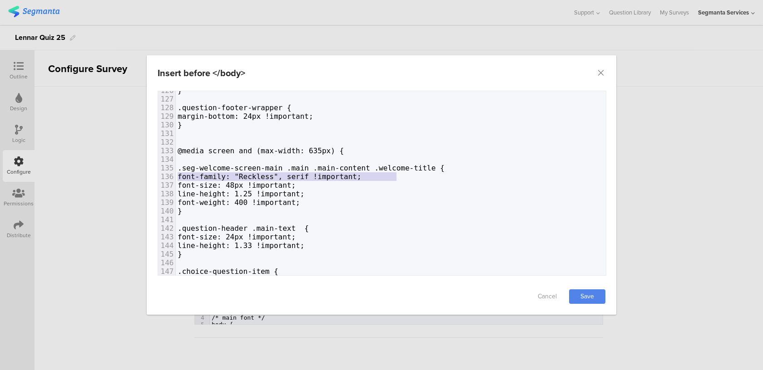
drag, startPoint x: 403, startPoint y: 175, endPoint x: 163, endPoint y: 178, distance: 240.2
click at [176, 178] on div "136 font-family: "Reckless", serif !important;" at bounding box center [391, 176] width 430 height 9
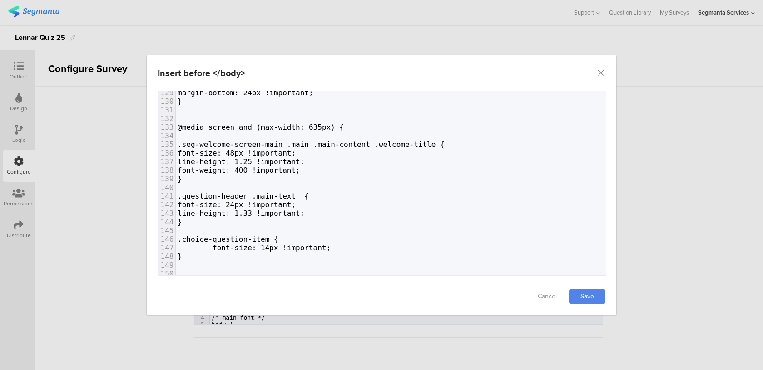
scroll to position [1109, 0]
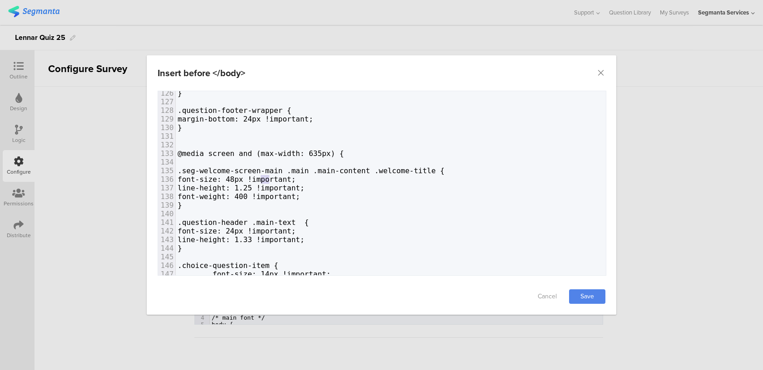
type textarea "8"
drag, startPoint x: 269, startPoint y: 179, endPoint x: 263, endPoint y: 179, distance: 6.4
click at [263, 179] on span "font-size: 48px !important;" at bounding box center [236, 179] width 118 height 9
type textarea "32"
drag, startPoint x: 289, startPoint y: 185, endPoint x: 271, endPoint y: 185, distance: 17.7
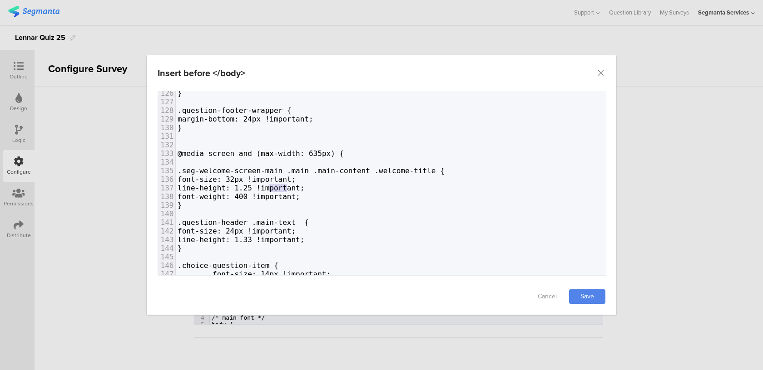
click at [271, 185] on span "line-height: 1.25 !important;" at bounding box center [240, 188] width 127 height 9
type textarea "40px"
type textarea "}"
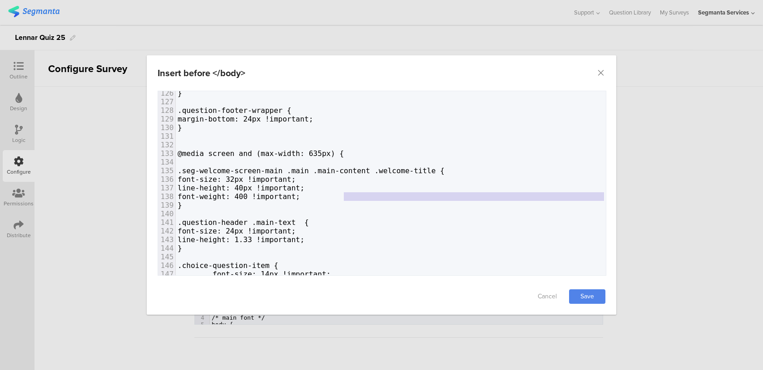
type textarea "font-weight: 400 !important;"
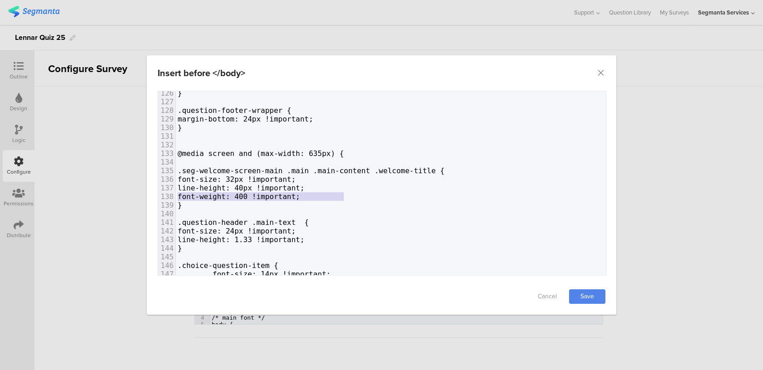
drag, startPoint x: 354, startPoint y: 196, endPoint x: 170, endPoint y: 192, distance: 183.4
click at [176, 192] on div "138 font-weight: 400 !important;" at bounding box center [391, 196] width 430 height 9
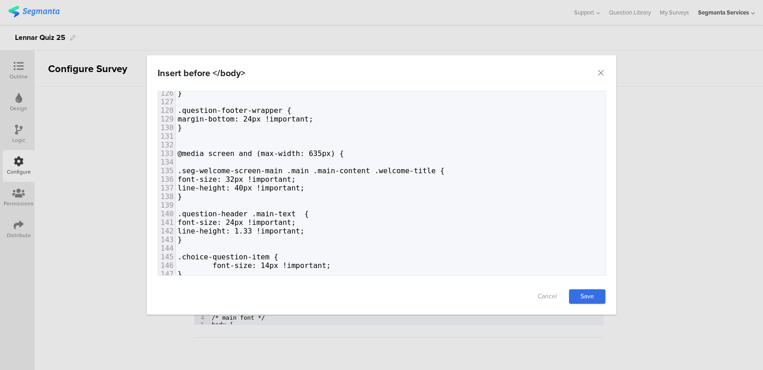
click at [595, 291] on link "Save" at bounding box center [587, 297] width 36 height 15
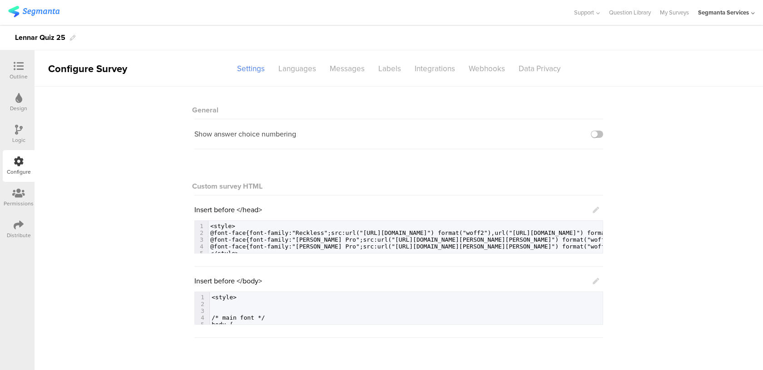
click at [599, 281] on div "Insert before </body> xxxxxxxxxx .choice-question-item .choice-question-item-te…" at bounding box center [398, 300] width 409 height 49
click at [595, 281] on icon at bounding box center [595, 281] width 6 height 6
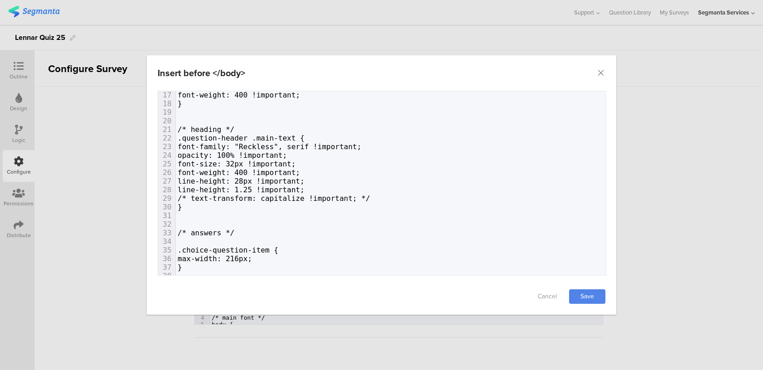
scroll to position [197, 0]
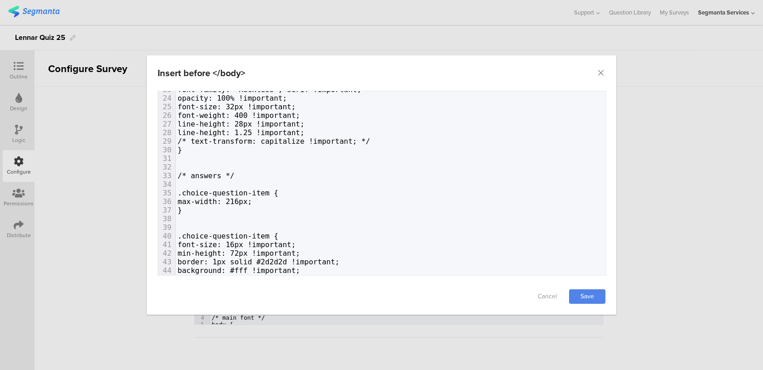
click at [217, 146] on pre "}" at bounding box center [391, 150] width 430 height 9
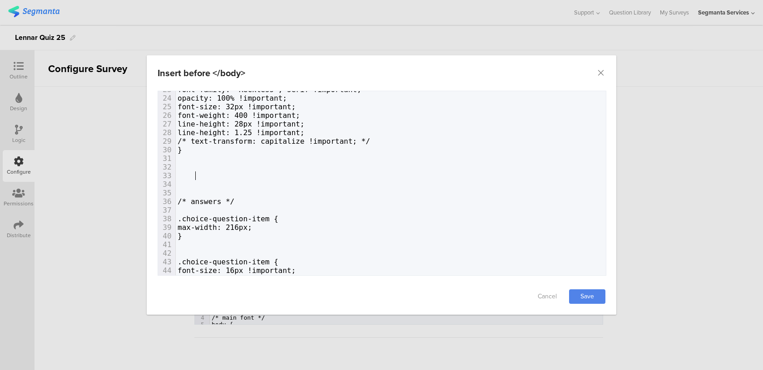
paste textarea "}"
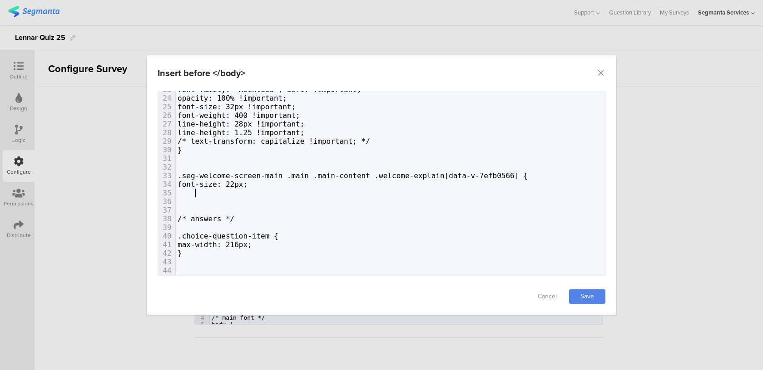
type textarea "}"
click at [247, 182] on span "font-size: 22px;" at bounding box center [212, 184] width 70 height 9
type textarea "18"
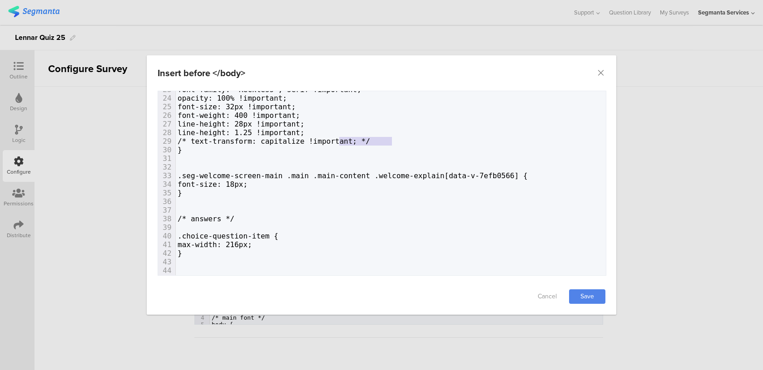
type textarea "!important;"
drag, startPoint x: 390, startPoint y: 139, endPoint x: 344, endPoint y: 140, distance: 46.8
click at [344, 140] on span "/* text-transform: capitalize !important; */" at bounding box center [273, 141] width 192 height 9
click at [270, 185] on pre "font-size: 18px;" at bounding box center [391, 184] width 430 height 9
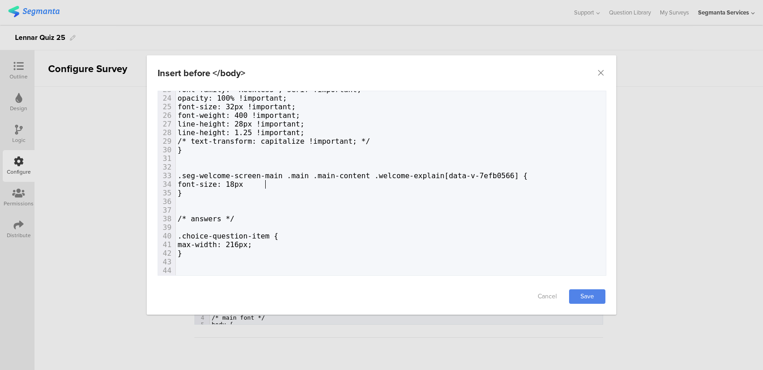
paste textarea "dialog"
type textarea "data-v-7efb0566]"
drag, startPoint x: 537, startPoint y: 175, endPoint x: 467, endPoint y: 175, distance: 69.5
click at [467, 175] on span ".seg-welcome-screen-main .main .main-content .welcome-explain[data-v-7efb0566] {" at bounding box center [352, 176] width 350 height 9
click at [297, 199] on pre "dialog" at bounding box center [391, 201] width 430 height 9
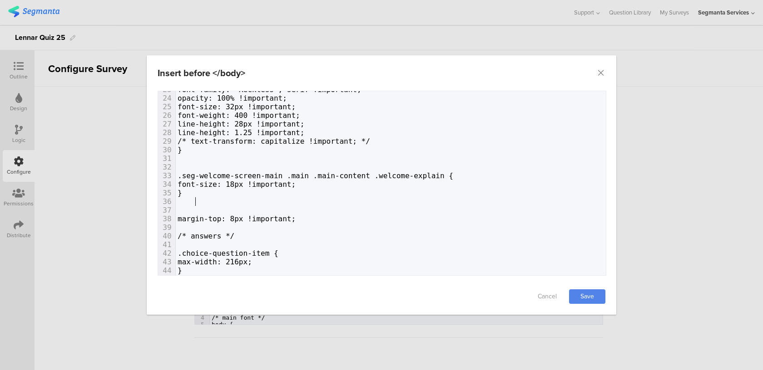
click at [198, 204] on pre "dialog" at bounding box center [391, 201] width 430 height 9
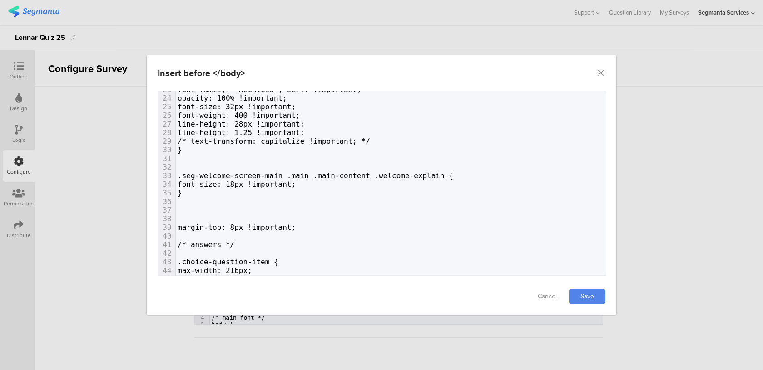
paste textarea "dialog"
type textarea "{"
click at [184, 219] on span "dialog" at bounding box center [186, 219] width 18 height 9
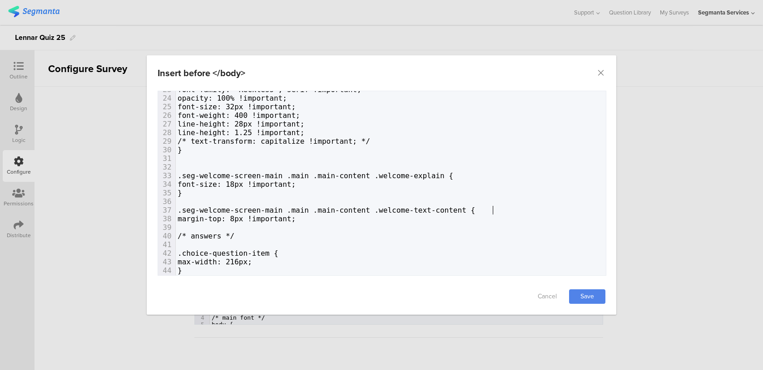
click at [338, 218] on pre "margin-top: 8px !important;" at bounding box center [391, 219] width 430 height 9
type textarea "}"
click at [584, 293] on link "Save" at bounding box center [587, 297] width 36 height 15
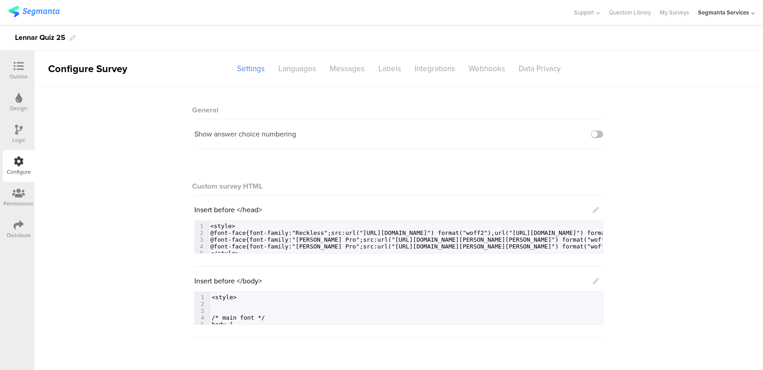
click at [592, 283] on icon at bounding box center [595, 281] width 6 height 6
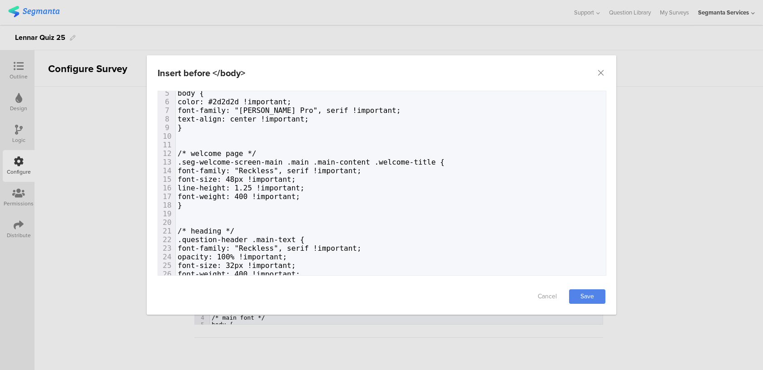
scroll to position [49, 0]
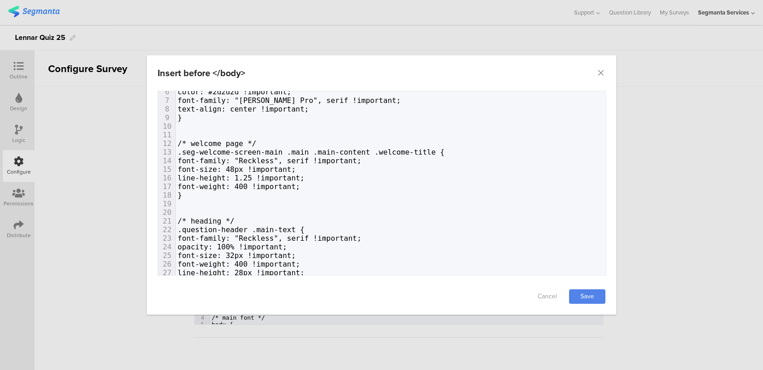
click at [353, 184] on pre "font-weight: 400 !important;" at bounding box center [391, 186] width 430 height 9
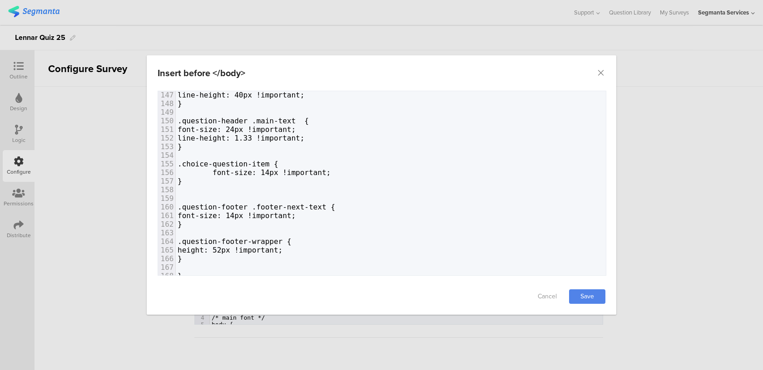
scroll to position [1164, 0]
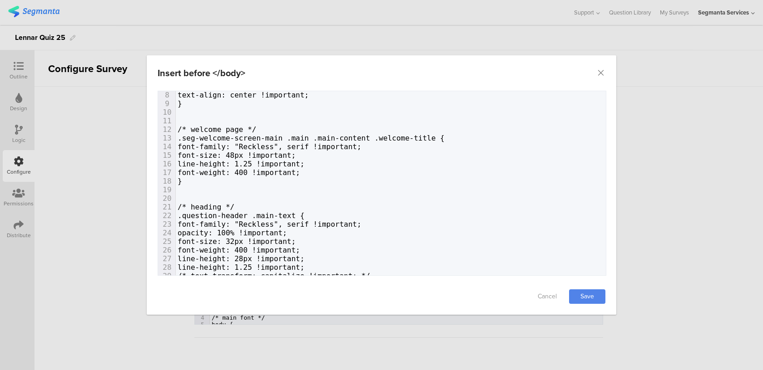
click at [300, 172] on span "font-weight: 400 !important;" at bounding box center [238, 172] width 123 height 9
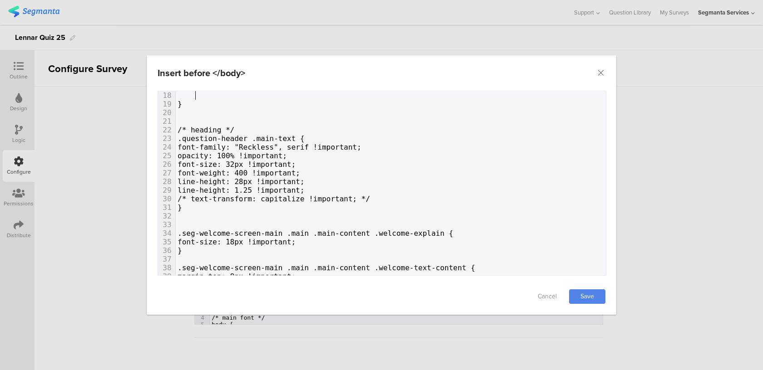
paste textarea "margin-top: 8px !important; }"
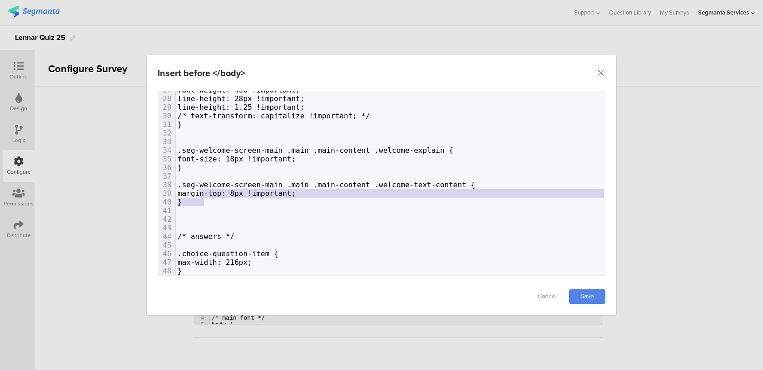
type textarea ".seg-welcome-screen-main .main .main-content .welcome-explain { font-size: 18px…"
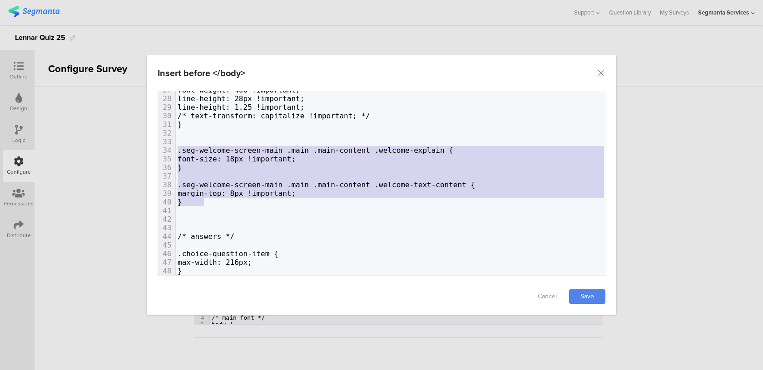
drag, startPoint x: 207, startPoint y: 203, endPoint x: 164, endPoint y: 147, distance: 70.4
click at [176, 147] on div "1 <style> 2 ​ 3 ​ 4 /* main font */ 5 body { 6 color: #2d2d2d !important; 7 fon…" at bounding box center [391, 73] width 430 height 423
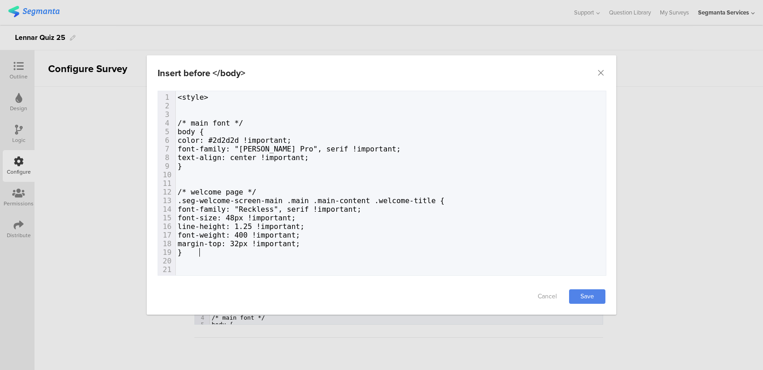
click at [248, 251] on pre "}" at bounding box center [391, 252] width 430 height 9
paste textarea "dialog"
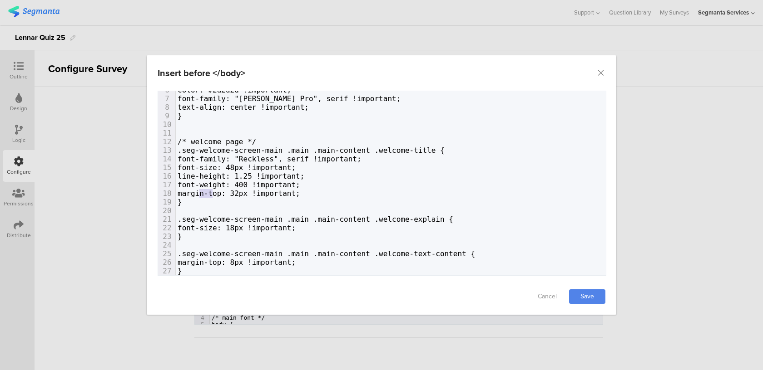
drag, startPoint x: 211, startPoint y: 194, endPoint x: 199, endPoint y: 194, distance: 11.8
click at [199, 194] on span "margin-top: 32px !important;" at bounding box center [238, 193] width 123 height 9
click at [586, 298] on link "Save" at bounding box center [587, 297] width 36 height 15
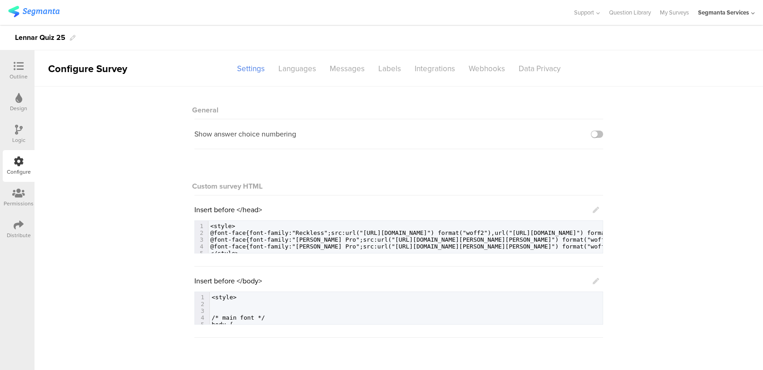
click at [595, 279] on icon at bounding box center [595, 281] width 6 height 6
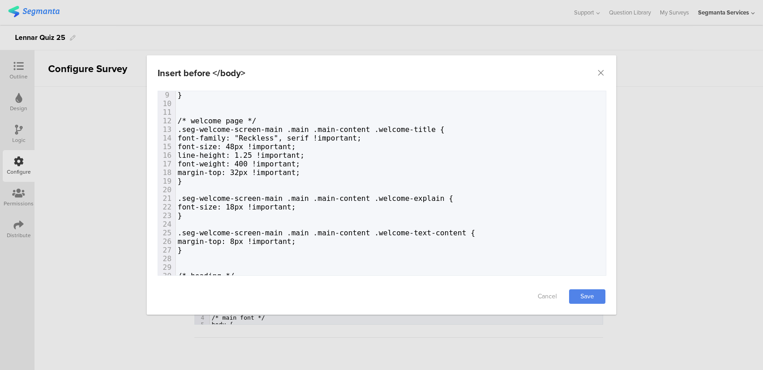
scroll to position [0, 0]
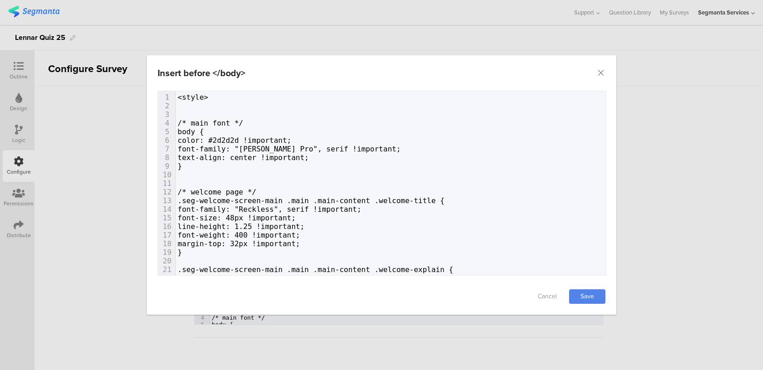
click at [203, 179] on pre "dialog" at bounding box center [391, 183] width 430 height 9
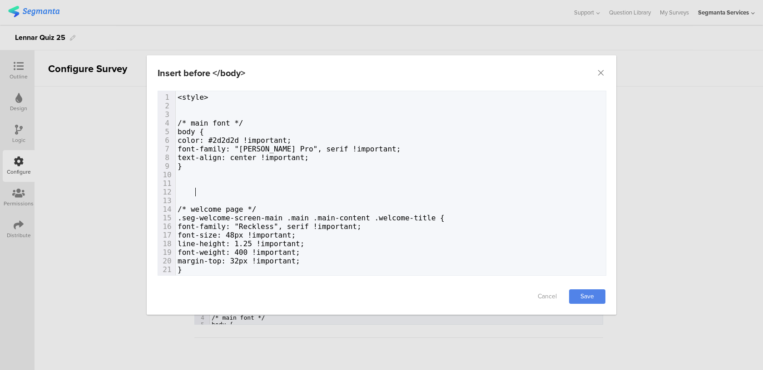
paste textarea "dialog"
type textarea "{"
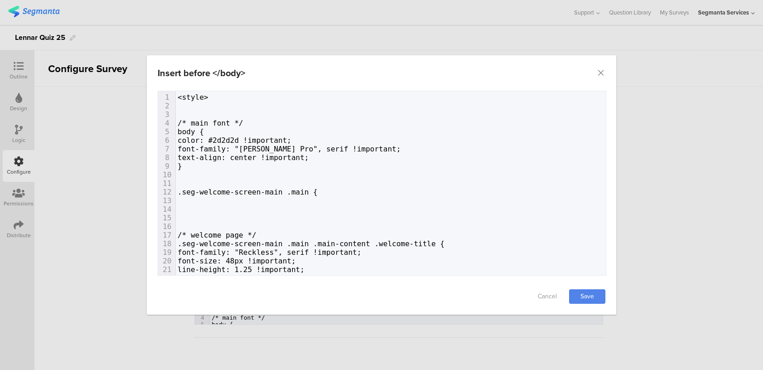
type textarea "}+"
click at [215, 197] on pre "dialog" at bounding box center [391, 201] width 430 height 9
click at [215, 200] on pre "dialog" at bounding box center [391, 201] width 430 height 9
paste textarea "dialog"
click at [178, 201] on span "max-width: 580px;" at bounding box center [214, 201] width 74 height 9
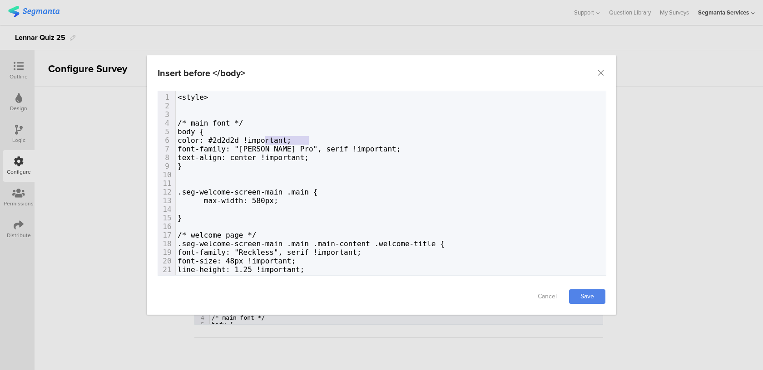
type textarea "!important;"
drag, startPoint x: 309, startPoint y: 140, endPoint x: 261, endPoint y: 138, distance: 47.7
click at [261, 138] on pre "color: #2d2d2d !important;" at bounding box center [391, 140] width 430 height 9
click at [277, 201] on span "max-width: 580px;" at bounding box center [227, 201] width 101 height 9
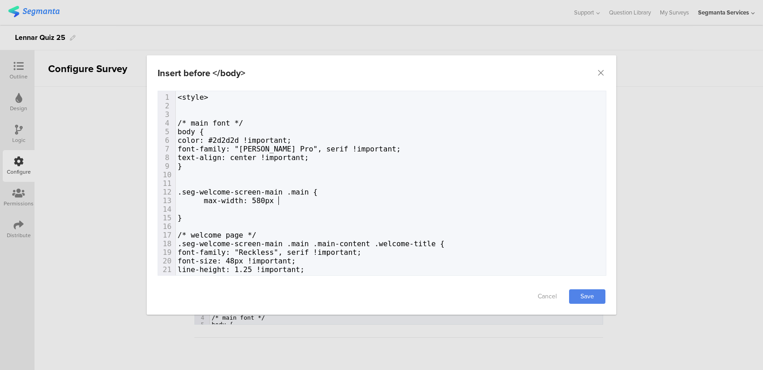
paste textarea "dialog"
click at [236, 212] on pre "dialog" at bounding box center [391, 209] width 430 height 9
click at [174, 208] on div "14" at bounding box center [166, 209] width 17 height 9
click at [177, 207] on span "dialog" at bounding box center [186, 209] width 18 height 9
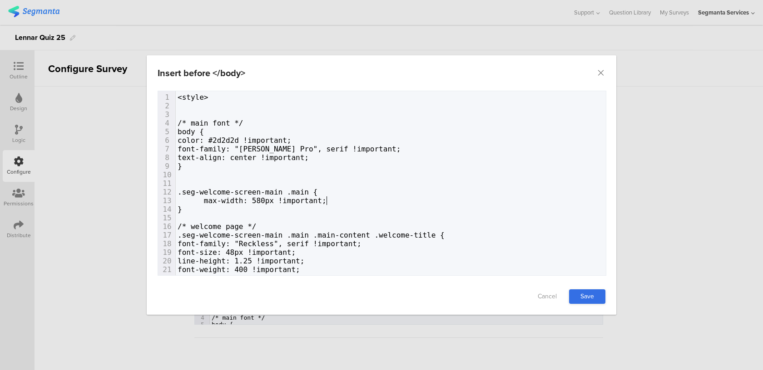
click at [601, 296] on link "Save" at bounding box center [587, 297] width 36 height 15
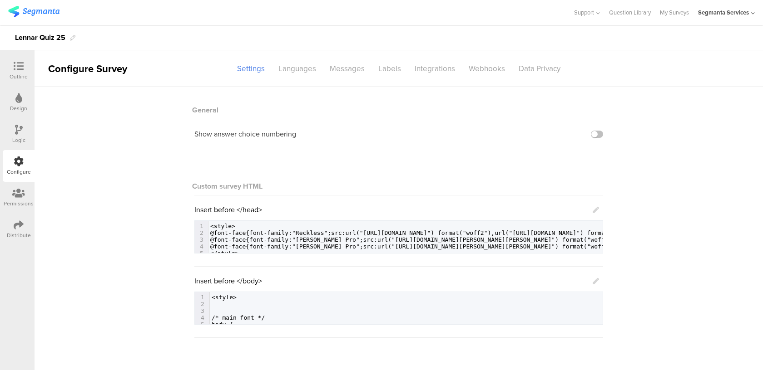
click at [594, 280] on icon at bounding box center [595, 281] width 6 height 6
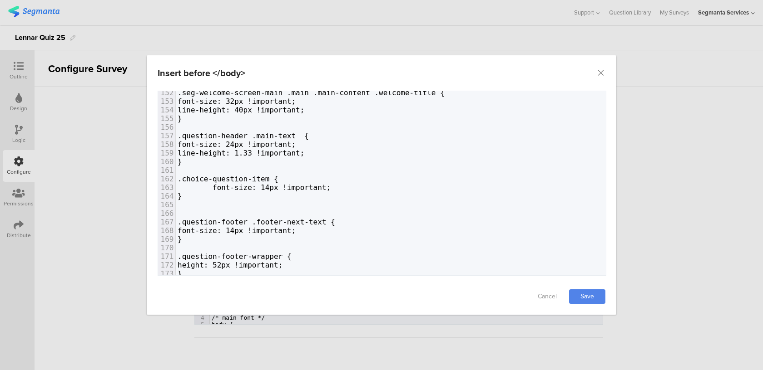
scroll to position [1363, 0]
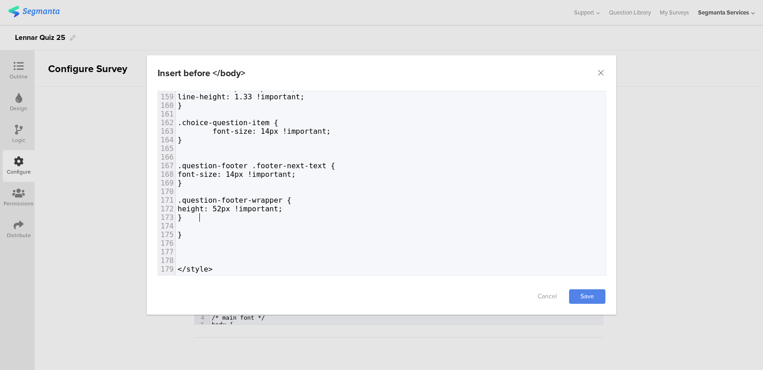
click at [232, 220] on pre "}" at bounding box center [391, 217] width 430 height 9
paste textarea "}"
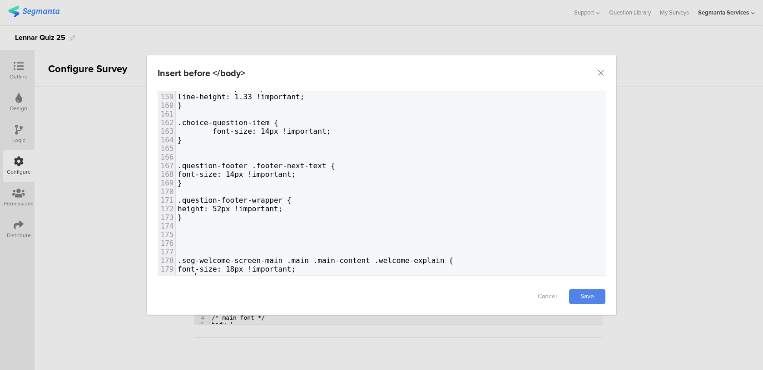
scroll to position [1370, 0]
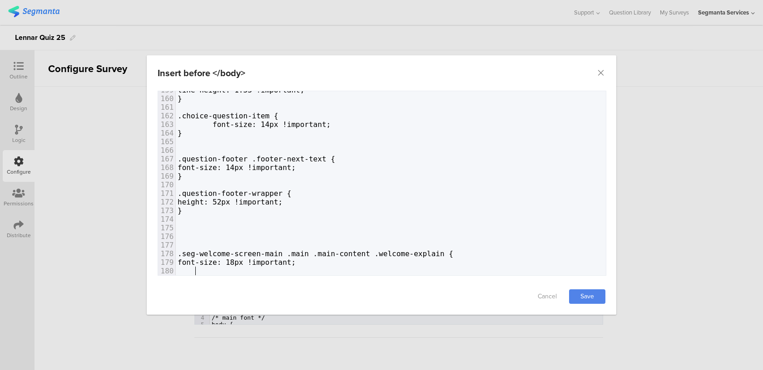
type textarea "}"
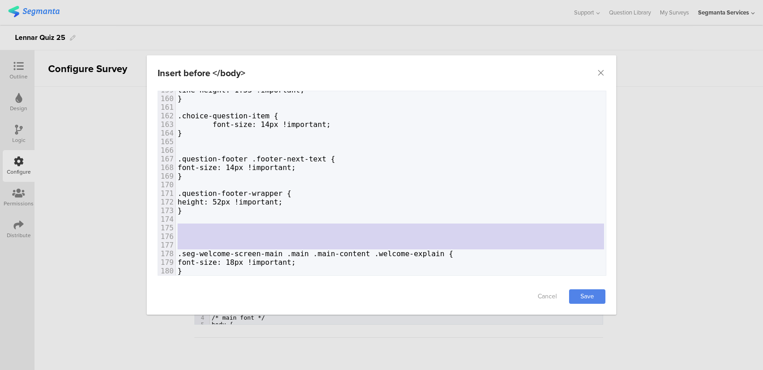
drag, startPoint x: 177, startPoint y: 256, endPoint x: 177, endPoint y: 229, distance: 26.8
click at [177, 229] on div "145 .question-footer-wrapper { 146 margin-bottom: 24px !important; 147 } 148 14…" at bounding box center [391, 146] width 430 height 362
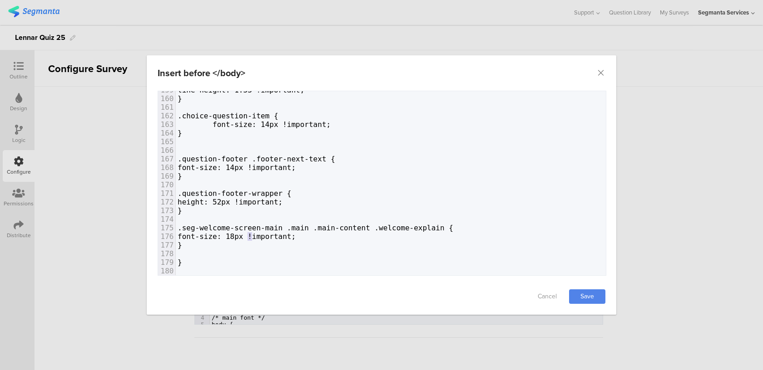
click at [249, 235] on span "font-size: 18px !important;" at bounding box center [236, 236] width 118 height 9
type textarea "6"
click at [590, 292] on link "Save" at bounding box center [587, 297] width 36 height 15
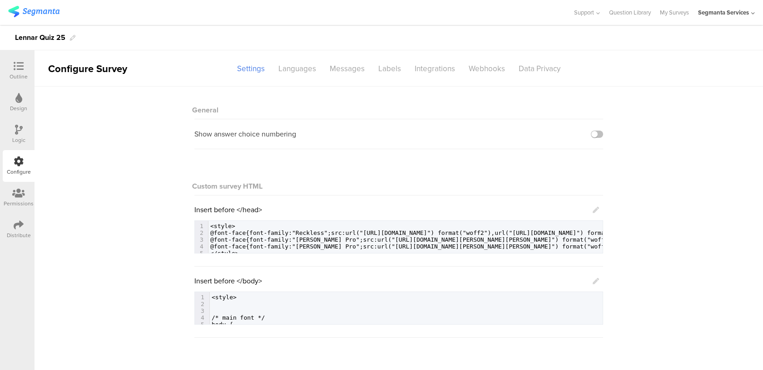
click at [596, 282] on icon at bounding box center [595, 281] width 6 height 6
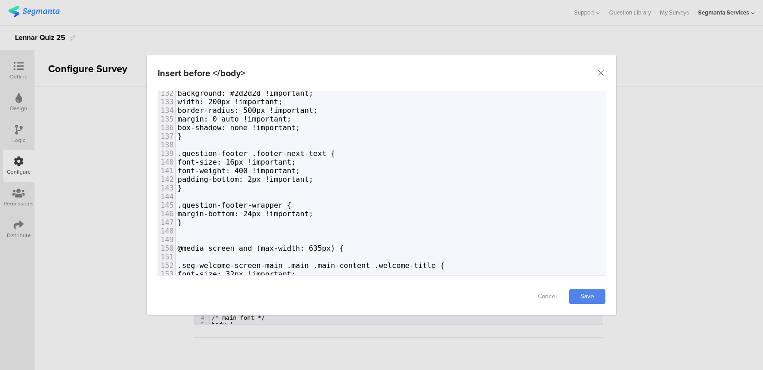
scroll to position [1123, 0]
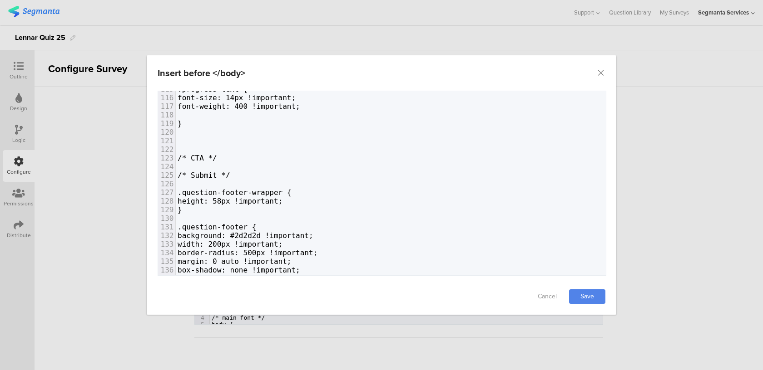
click at [257, 152] on pre "dialog" at bounding box center [391, 149] width 430 height 9
click at [253, 160] on pre "/* CTA */" at bounding box center [391, 158] width 430 height 9
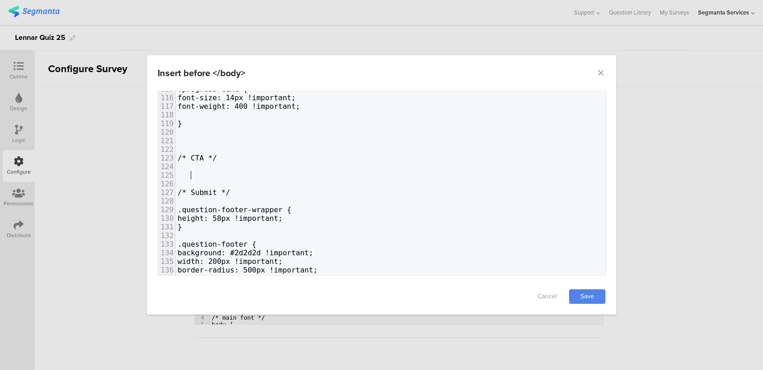
paste textarea "dialog"
type textarea "{"
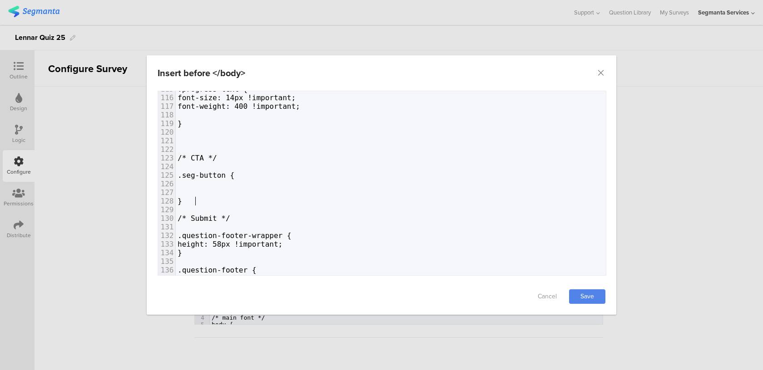
type textarea "}"
click at [241, 182] on pre "dialog" at bounding box center [391, 184] width 430 height 9
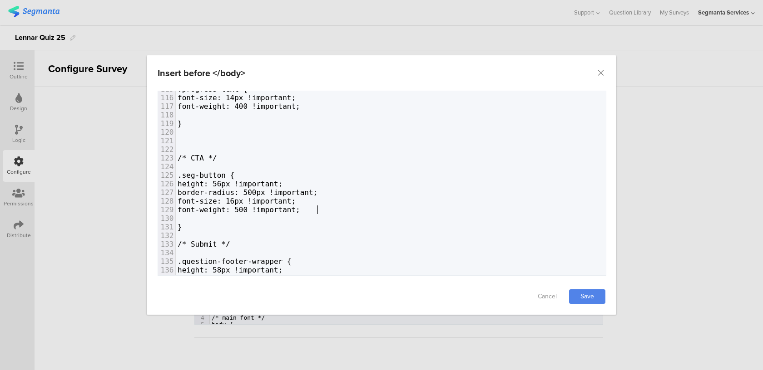
click at [194, 207] on span "font-weight: 500 !important;" at bounding box center [238, 210] width 123 height 9
click at [183, 218] on span "dialog" at bounding box center [183, 218] width 13 height 9
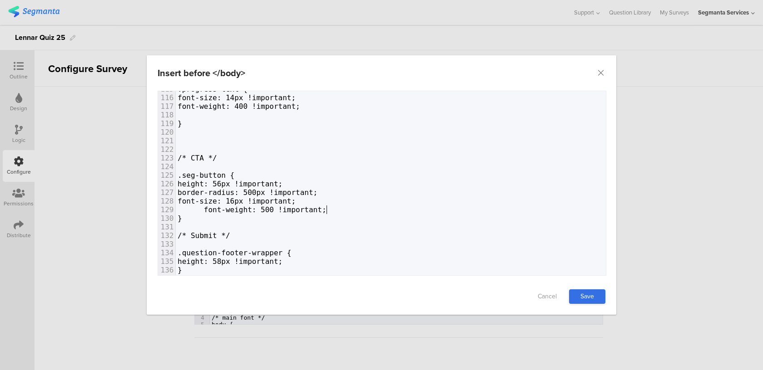
click at [583, 295] on link "Save" at bounding box center [587, 297] width 36 height 15
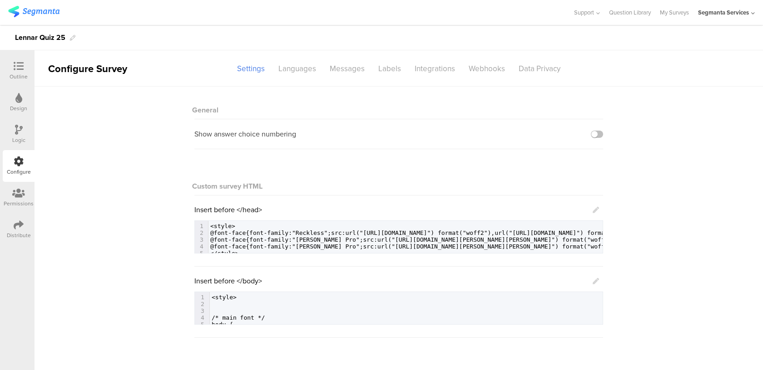
click at [20, 66] on icon at bounding box center [19, 66] width 10 height 10
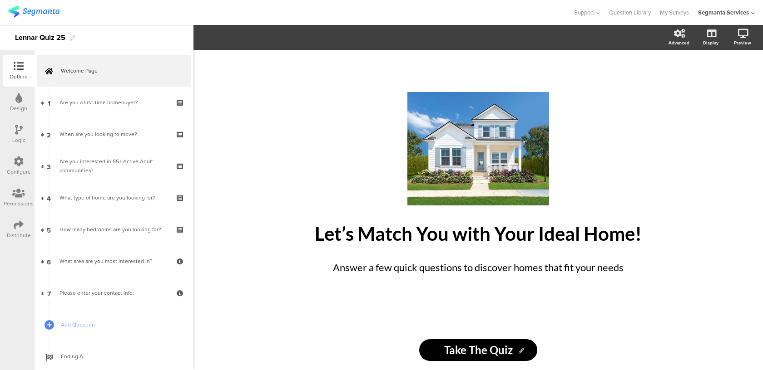
click at [10, 103] on div "Design" at bounding box center [19, 103] width 32 height 32
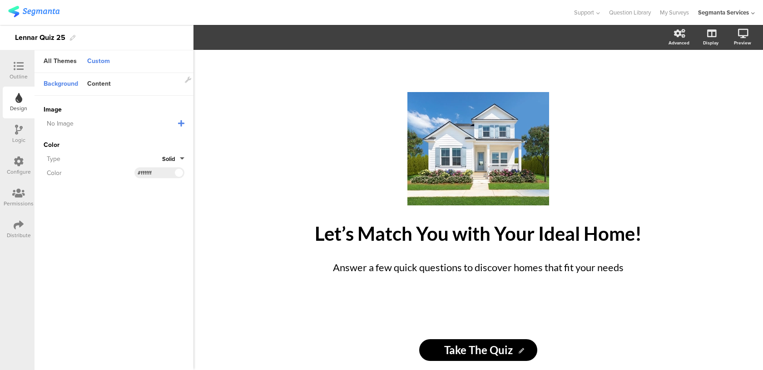
click at [21, 60] on div "Outline" at bounding box center [19, 71] width 32 height 32
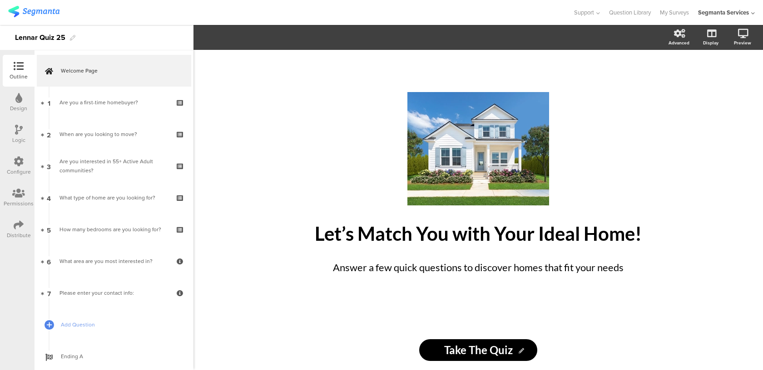
click at [20, 129] on icon at bounding box center [19, 130] width 8 height 10
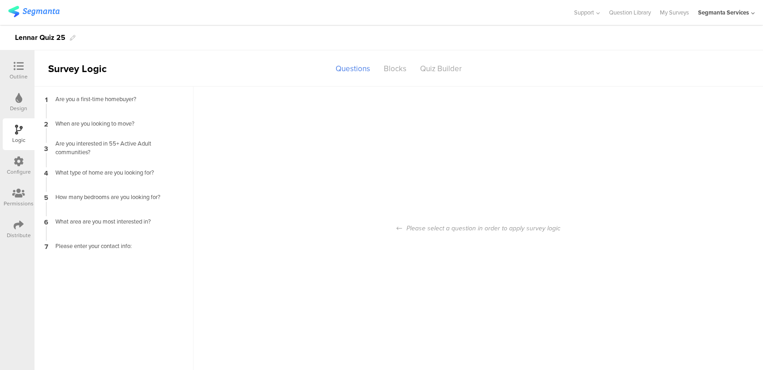
click at [17, 108] on div "Design" at bounding box center [18, 108] width 17 height 8
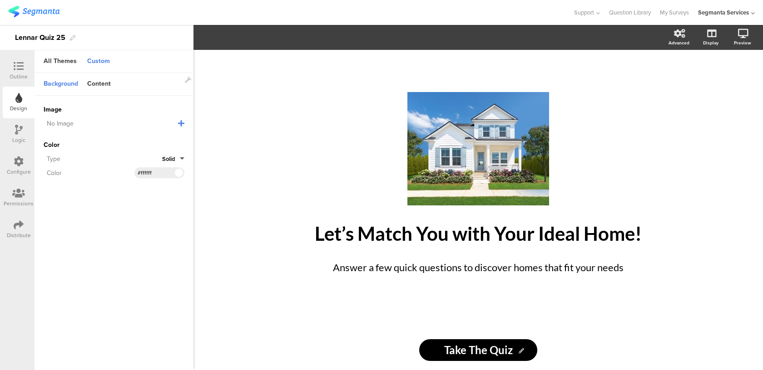
click at [14, 160] on icon at bounding box center [19, 162] width 10 height 10
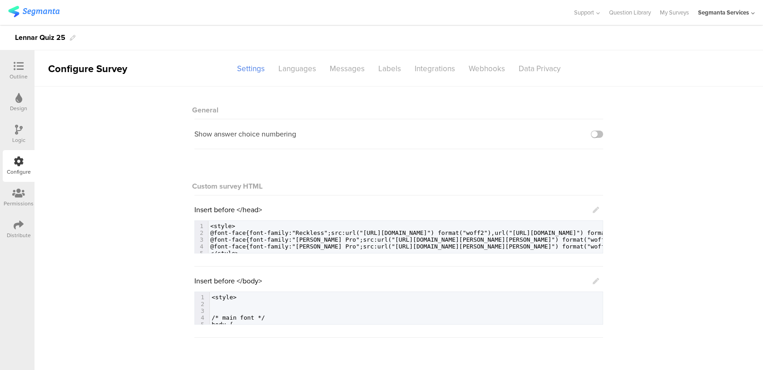
click at [24, 96] on div "Design" at bounding box center [19, 103] width 32 height 32
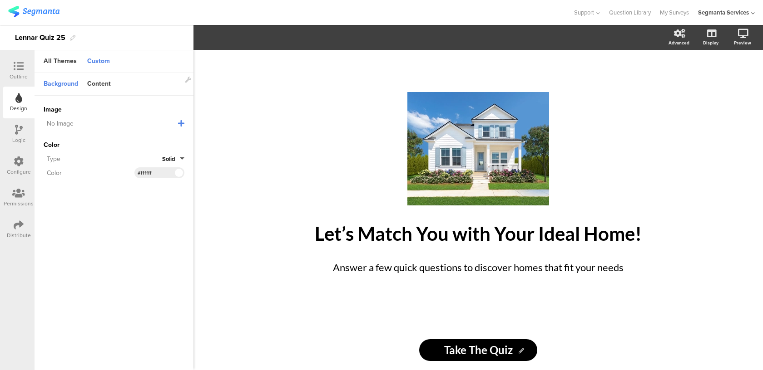
click at [23, 77] on div "Outline" at bounding box center [19, 77] width 18 height 8
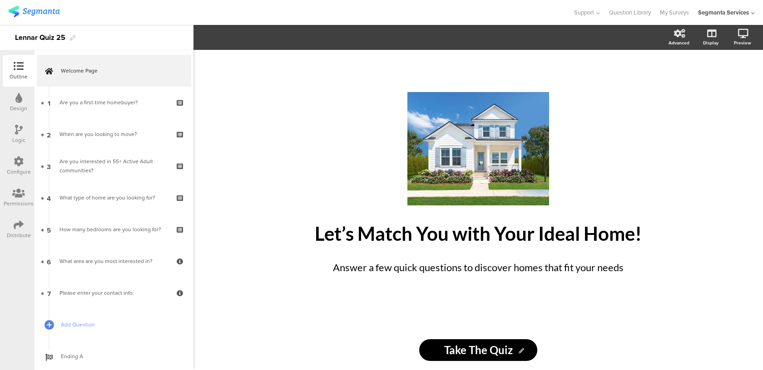
click at [19, 106] on div "Design" at bounding box center [18, 108] width 17 height 8
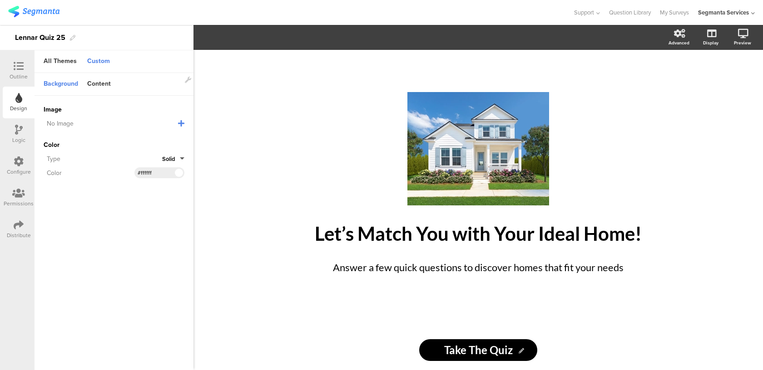
click at [17, 139] on div "Logic" at bounding box center [18, 140] width 13 height 8
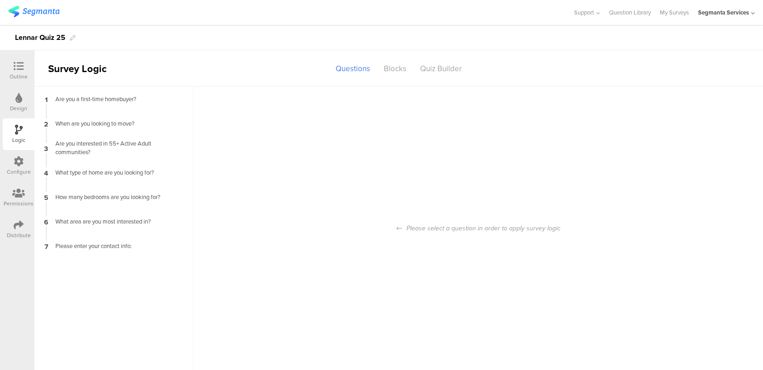
click at [17, 160] on icon at bounding box center [19, 162] width 10 height 10
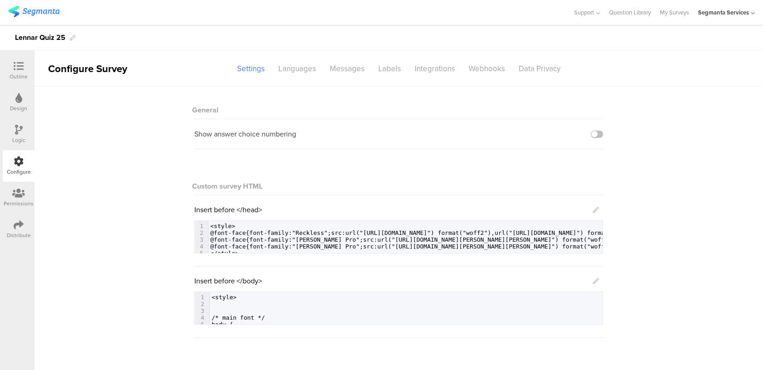
click at [210, 280] on span "Insert before </body>" at bounding box center [228, 281] width 68 height 10
click at [23, 108] on div "Design" at bounding box center [18, 108] width 17 height 8
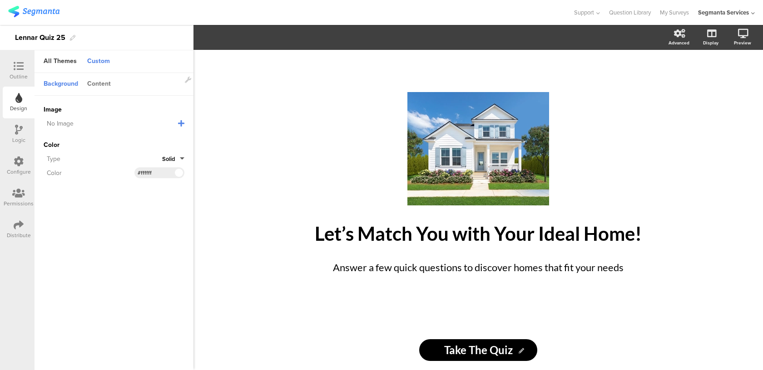
click at [102, 82] on div "Content" at bounding box center [99, 84] width 33 height 15
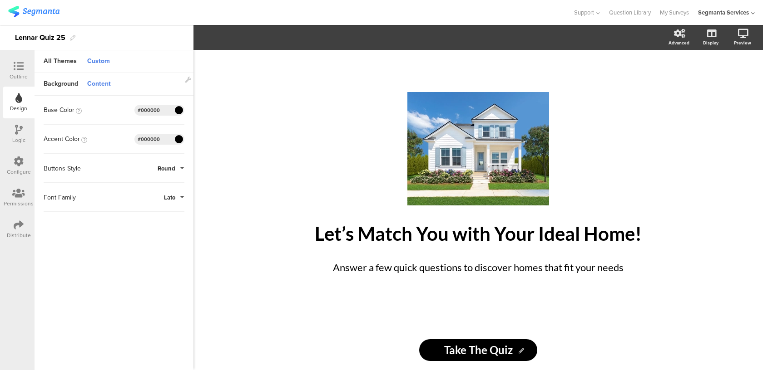
drag, startPoint x: 164, startPoint y: 109, endPoint x: 103, endPoint y: 104, distance: 60.6
click at [104, 105] on div "Base Color #000000 Clear OK #000000" at bounding box center [114, 110] width 141 height 11
paste input "2d2d2d"
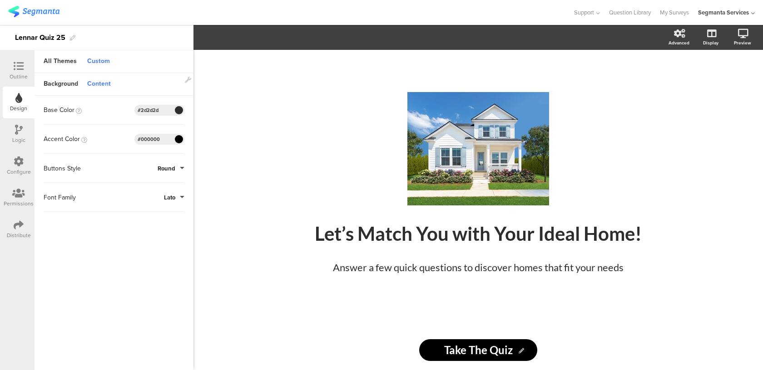
type input "#2d2d2d"
drag, startPoint x: 164, startPoint y: 139, endPoint x: 103, endPoint y: 136, distance: 60.5
click at [103, 136] on div "Accent Color #000000 Clear OK #000000" at bounding box center [114, 139] width 141 height 11
paste input "2d2d2d"
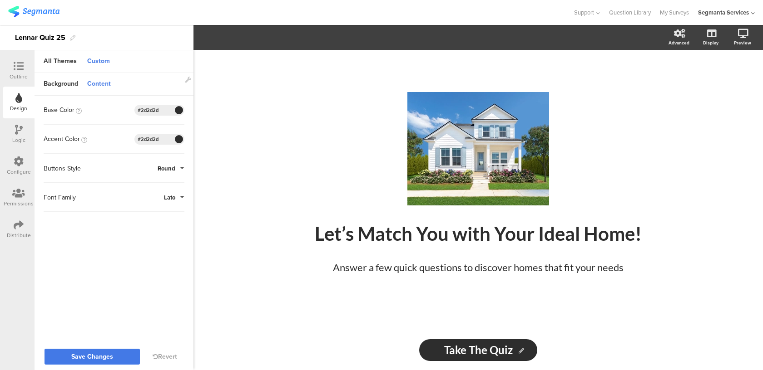
type input "#2d2d2d"
click at [69, 358] on button "Save Changes" at bounding box center [91, 357] width 95 height 16
click at [18, 166] on icon at bounding box center [19, 162] width 10 height 10
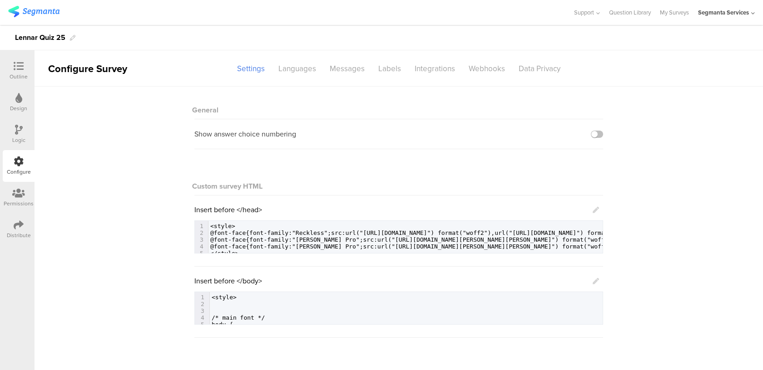
click at [593, 283] on icon at bounding box center [595, 281] width 6 height 6
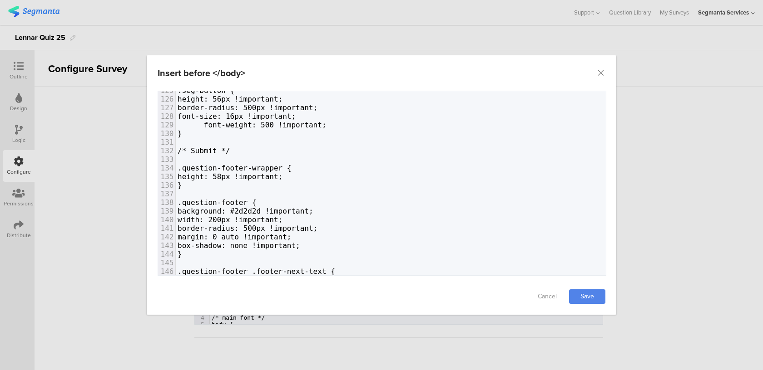
scroll to position [1031, 0]
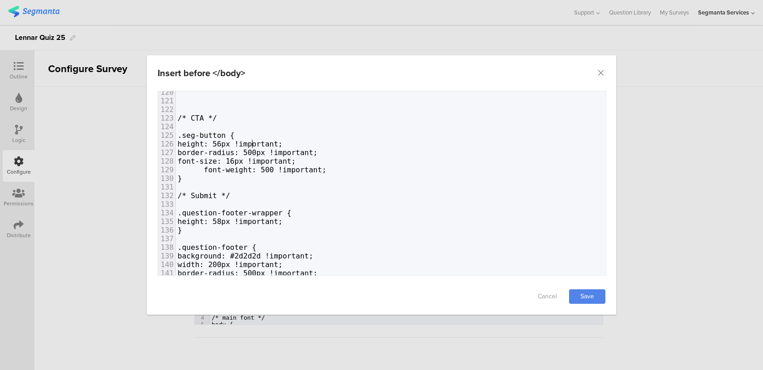
click at [251, 144] on span "height: 56px !important;" at bounding box center [229, 144] width 105 height 9
click at [248, 143] on span "height: 56px !important;" at bounding box center [229, 144] width 105 height 9
type textarea "8"
click at [340, 170] on pre "font-weight: 500 !important;" at bounding box center [391, 170] width 430 height 9
click at [320, 143] on pre "height: 58px !important;" at bounding box center [391, 144] width 430 height 9
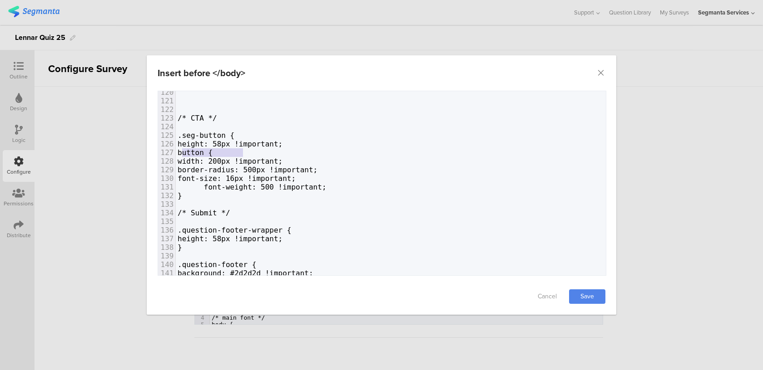
type textarea "button {"
drag, startPoint x: 252, startPoint y: 155, endPoint x: 175, endPoint y: 151, distance: 77.7
click at [176, 151] on div "127 button {" at bounding box center [391, 152] width 430 height 9
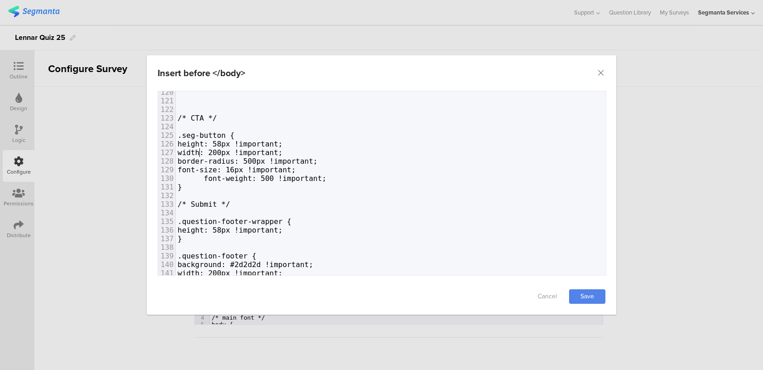
click at [199, 154] on span "width: 200px !important;" at bounding box center [229, 152] width 105 height 9
click at [194, 153] on span "width: 200px !important;" at bounding box center [229, 152] width 105 height 9
click at [585, 300] on link "Save" at bounding box center [587, 297] width 36 height 15
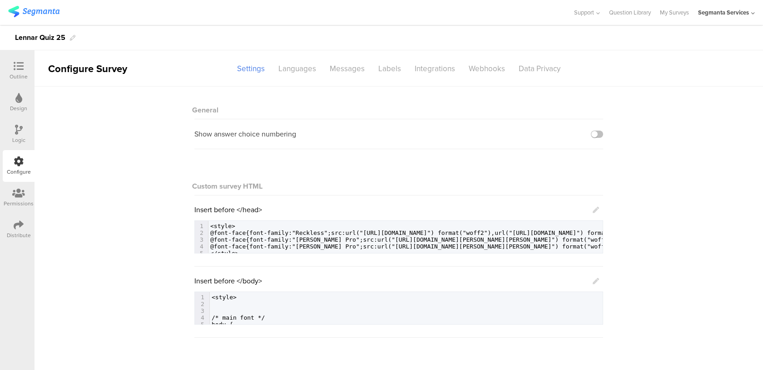
click at [599, 284] on div "Insert before </body> 190 .seg-welcome-screen-main .main .main-content .welcome…" at bounding box center [398, 300] width 409 height 49
click at [594, 281] on icon at bounding box center [595, 281] width 6 height 6
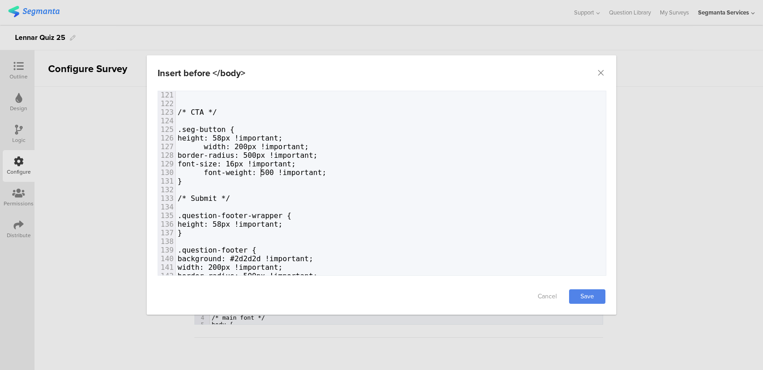
scroll to position [0, 4]
click at [263, 173] on span "font-weight: 500 !important;" at bounding box center [251, 172] width 149 height 9
type textarea "4"
click at [574, 295] on link "Save" at bounding box center [587, 297] width 36 height 15
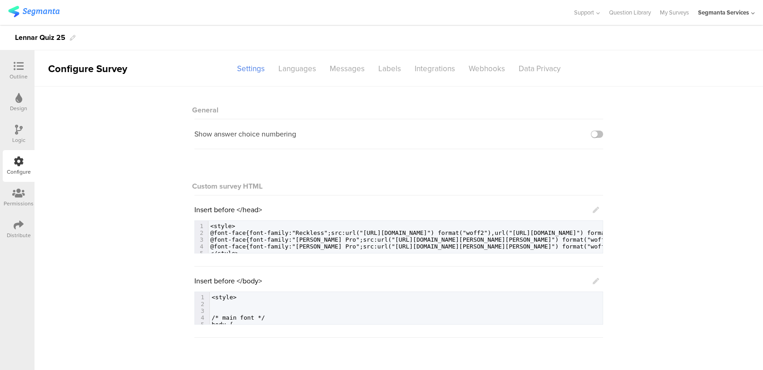
click at [595, 282] on icon at bounding box center [595, 281] width 6 height 6
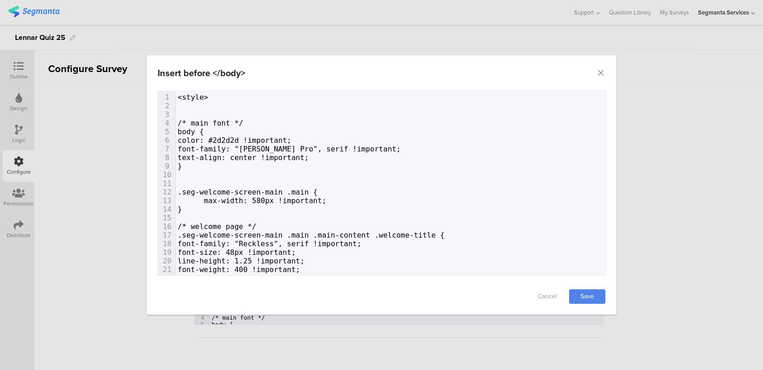
scroll to position [227, 0]
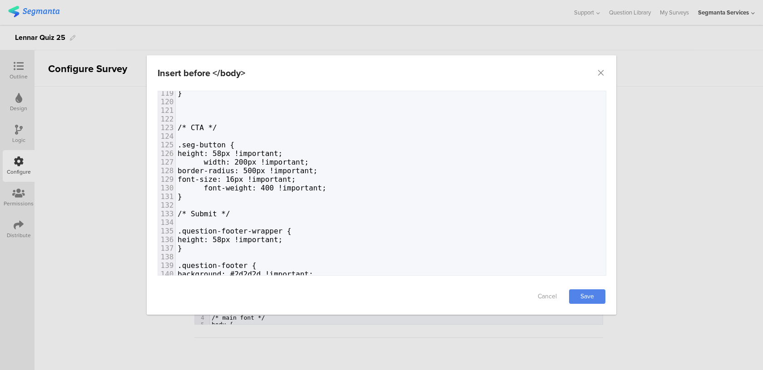
type textarea "8"
click at [249, 152] on span "height: 58px !important;" at bounding box center [229, 153] width 105 height 9
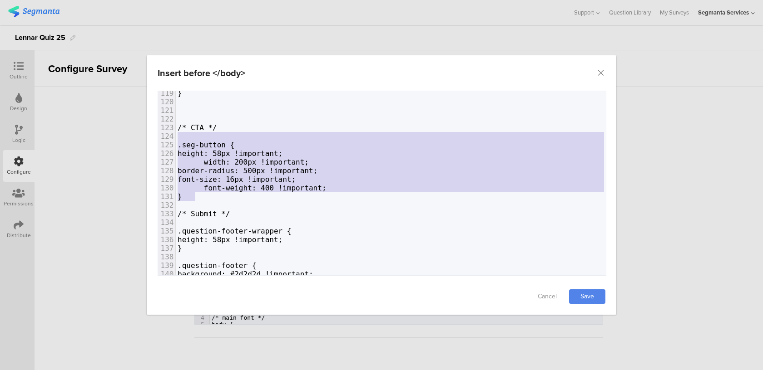
type textarea "/* CTA */ .seg-button { height: 58px !important; width: 200px !important; borde…"
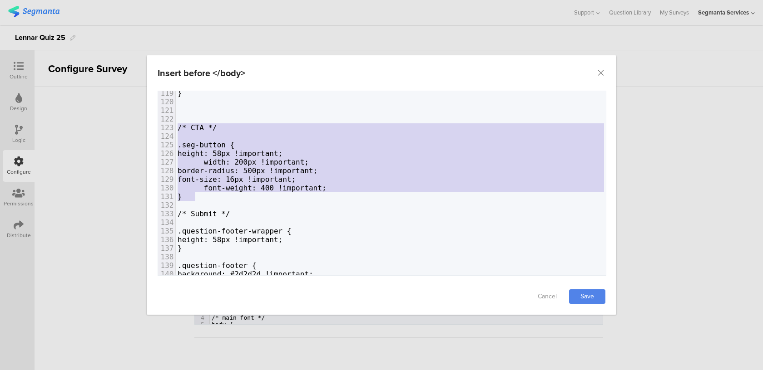
drag, startPoint x: 196, startPoint y: 198, endPoint x: 155, endPoint y: 131, distance: 78.2
click at [155, 131] on div "Failed saving changes. If the problem persists please contact us at [EMAIL_ADDR…" at bounding box center [381, 185] width 469 height 188
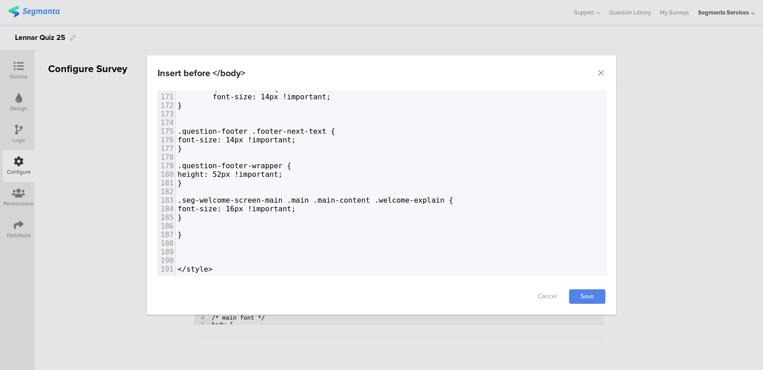
scroll to position [1467, 0]
click at [228, 214] on pre "}" at bounding box center [391, 217] width 430 height 9
paste textarea "dialog"
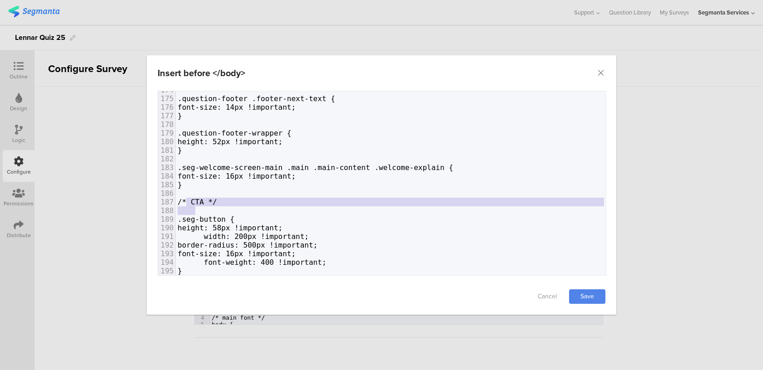
type textarea "/* CTA */"
drag, startPoint x: 265, startPoint y: 207, endPoint x: 170, endPoint y: 200, distance: 95.6
click at [176, 200] on div "160 .seg-welcome-screen-main .main .main-content .welcome-title { 161 font-size…" at bounding box center [391, 146] width 430 height 362
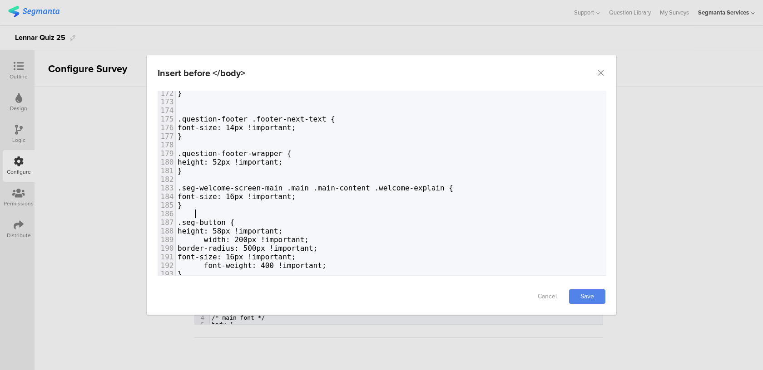
scroll to position [1474, 0]
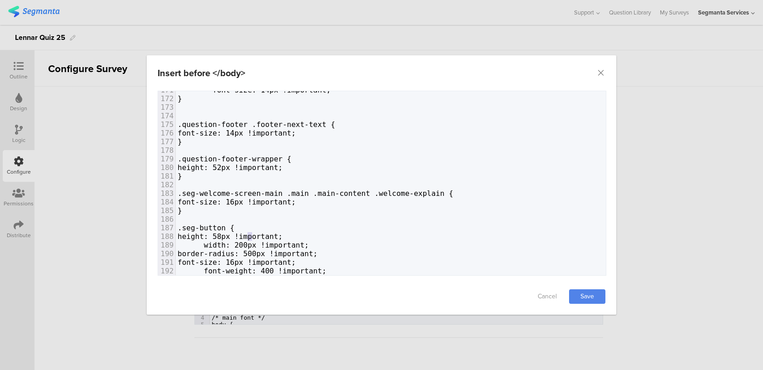
click at [251, 235] on span "height: 58px !important;" at bounding box center [229, 236] width 105 height 9
type textarea "2"
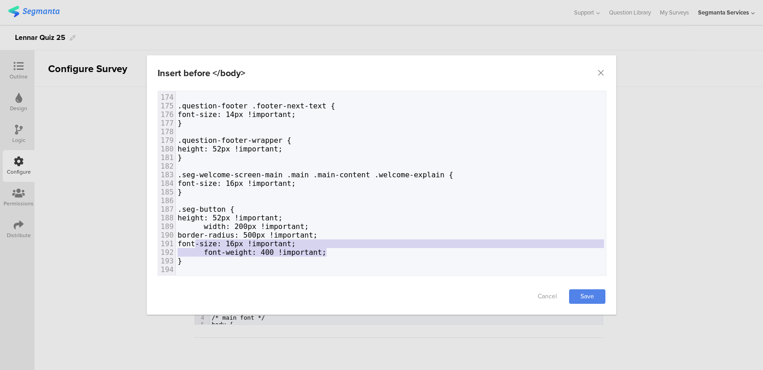
drag, startPoint x: 329, startPoint y: 253, endPoint x: 191, endPoint y: 244, distance: 137.8
click at [191, 244] on div "160 .seg-welcome-screen-main .main .main-content .welcome-title { 161 font-size…" at bounding box center [391, 144] width 430 height 345
type textarea "font-size: 16px !important; font-weight: 400 !important;"
click at [191, 244] on span "font-size: 16px !important;" at bounding box center [236, 244] width 118 height 9
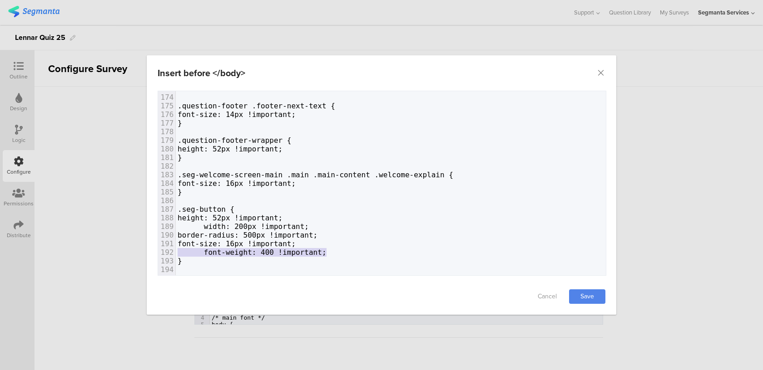
drag, startPoint x: 336, startPoint y: 251, endPoint x: 172, endPoint y: 250, distance: 164.3
click at [176, 250] on div "192 font-weight: 400 !important;" at bounding box center [391, 252] width 430 height 9
type textarea "="
drag, startPoint x: 264, startPoint y: 244, endPoint x: 259, endPoint y: 242, distance: 4.9
click at [259, 243] on span "font-size: 16px !important;" at bounding box center [236, 244] width 118 height 9
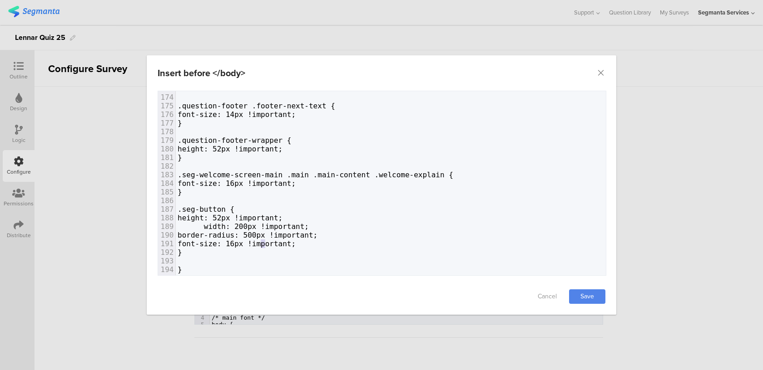
type textarea "4"
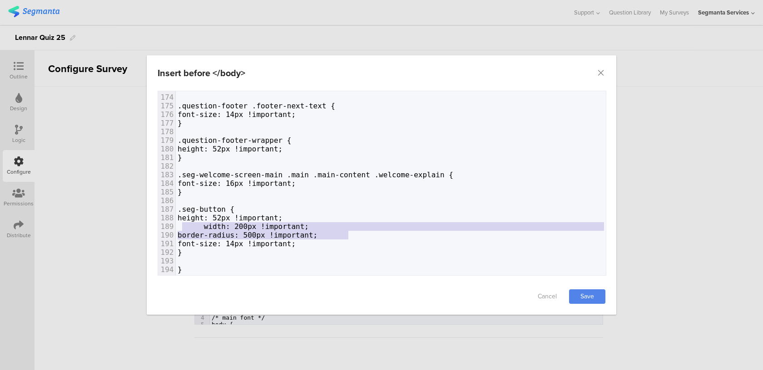
type textarea "width: 200px !important; border-radius: 500px !important;"
drag, startPoint x: 350, startPoint y: 234, endPoint x: 172, endPoint y: 228, distance: 177.1
click at [176, 228] on div "160 .seg-welcome-screen-main .main .main-content .welcome-title { 161 font-size…" at bounding box center [391, 140] width 430 height 336
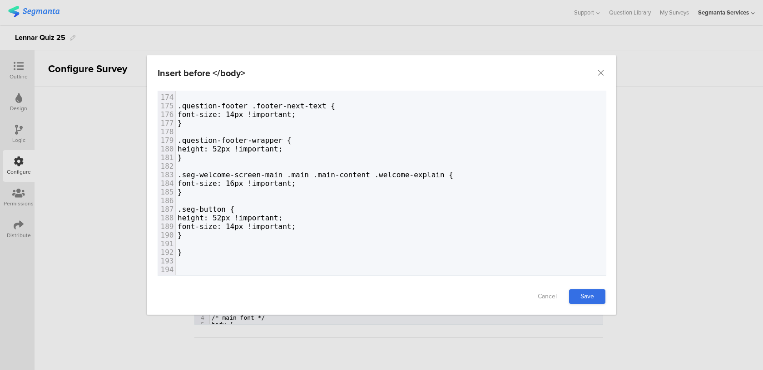
click at [596, 294] on link "Save" at bounding box center [587, 297] width 36 height 15
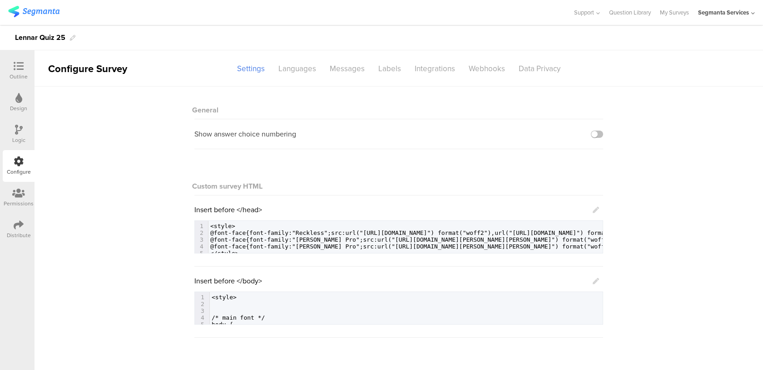
click at [10, 69] on div at bounding box center [19, 66] width 18 height 11
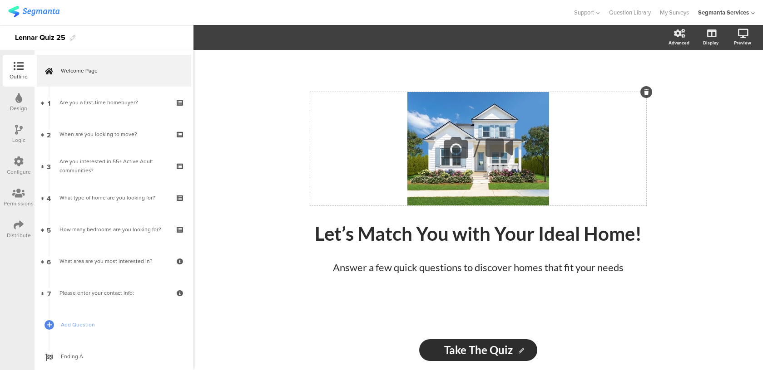
click at [409, 118] on div "/" at bounding box center [478, 148] width 336 height 113
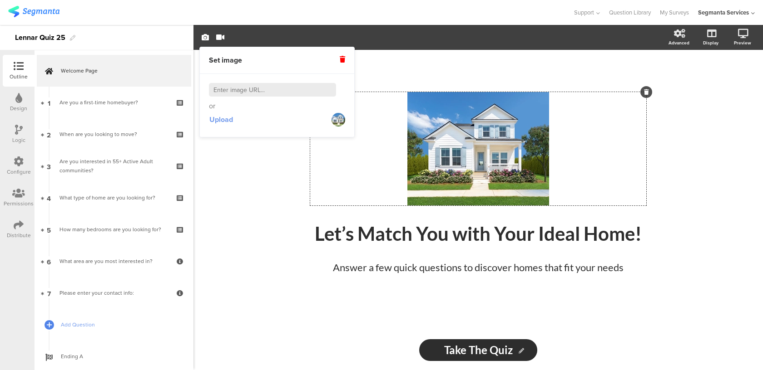
click at [209, 121] on button "Upload" at bounding box center [221, 120] width 25 height 16
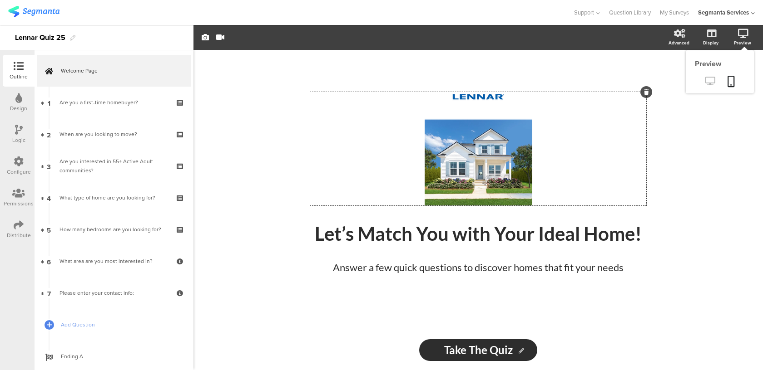
click at [706, 87] on link at bounding box center [710, 81] width 22 height 15
click at [20, 173] on div "Configure" at bounding box center [19, 172] width 24 height 8
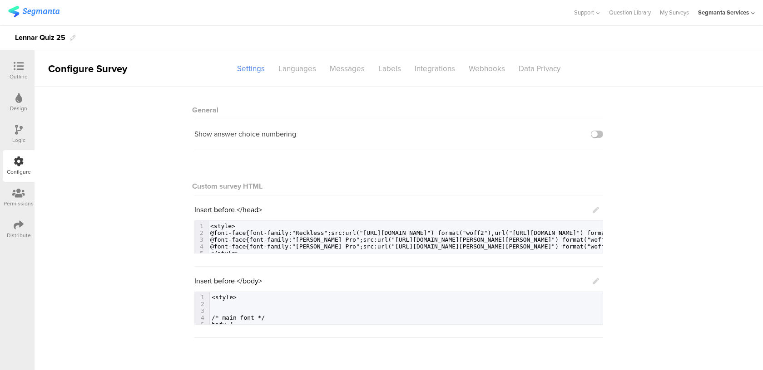
click at [596, 281] on icon at bounding box center [595, 281] width 6 height 6
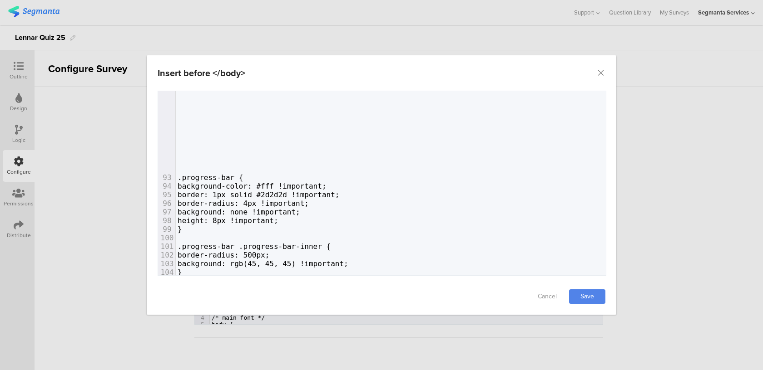
scroll to position [1510, 0]
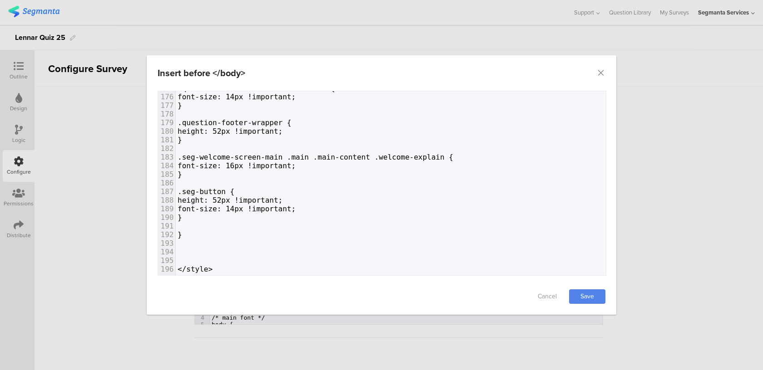
click at [255, 229] on pre "dialog" at bounding box center [391, 226] width 430 height 9
click at [241, 235] on pre "}" at bounding box center [391, 235] width 430 height 9
click at [239, 212] on span "font-size: 14px !important;" at bounding box center [236, 209] width 118 height 9
click at [220, 218] on pre "}" at bounding box center [391, 217] width 430 height 9
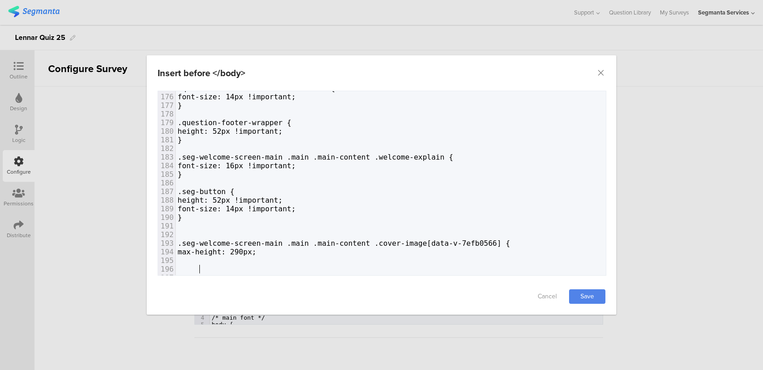
click at [204, 257] on span "dialog" at bounding box center [194, 260] width 35 height 9
click at [196, 258] on span "dialog" at bounding box center [194, 260] width 35 height 9
type textarea "}"
type textarea "!important;"
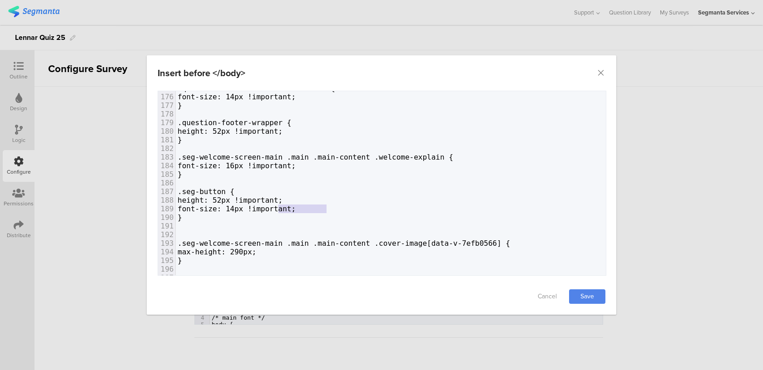
drag, startPoint x: 329, startPoint y: 211, endPoint x: 278, endPoint y: 208, distance: 50.9
click at [278, 208] on pre "font-size: 14px !important;" at bounding box center [391, 209] width 430 height 9
click at [256, 252] on span "max-height: 290px;" at bounding box center [216, 252] width 79 height 9
paste textarea "dialog"
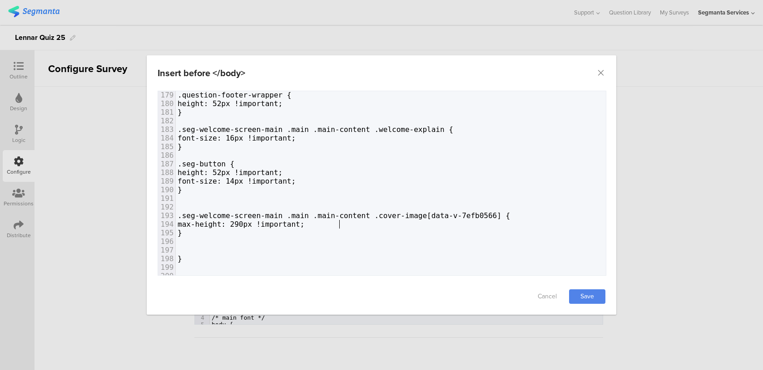
scroll to position [1541, 0]
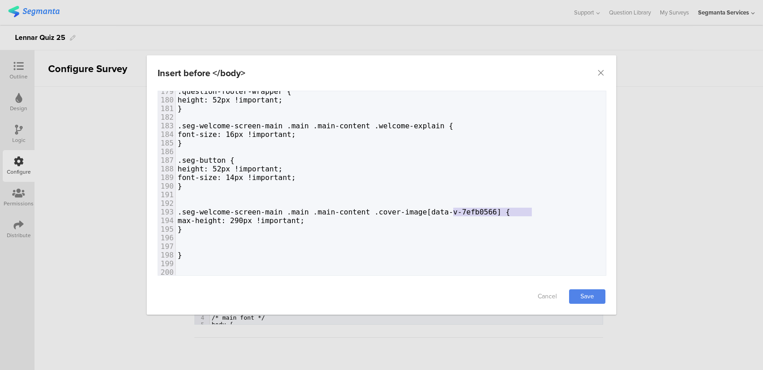
type textarea "[data-v-7efb0566]"
drag, startPoint x: 532, startPoint y: 213, endPoint x: 457, endPoint y: 214, distance: 74.9
click at [457, 214] on span ".seg-welcome-screen-main .main .main-content .cover-image[data-v-7efb0566] {" at bounding box center [343, 212] width 332 height 9
type textarea ".seg-welcome-screen-main .main .main-content .cover-image { max-height: 290px !…"
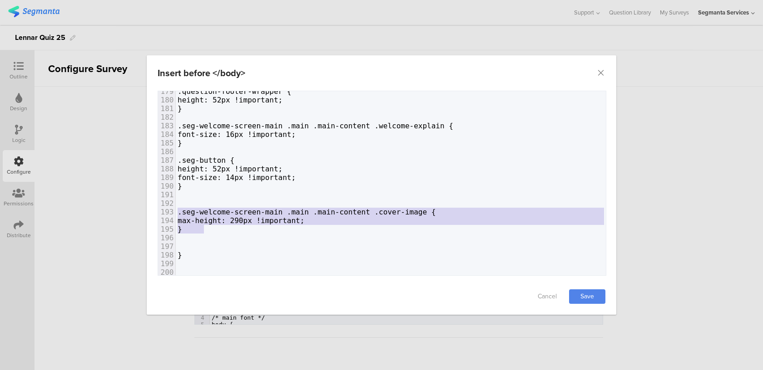
drag, startPoint x: 202, startPoint y: 230, endPoint x: 149, endPoint y: 208, distance: 56.8
click at [149, 208] on div "Failed saving changes. If the problem persists please contact us at [EMAIL_ADDR…" at bounding box center [381, 185] width 469 height 188
click at [608, 296] on div "Cancel Save" at bounding box center [381, 297] width 469 height 36
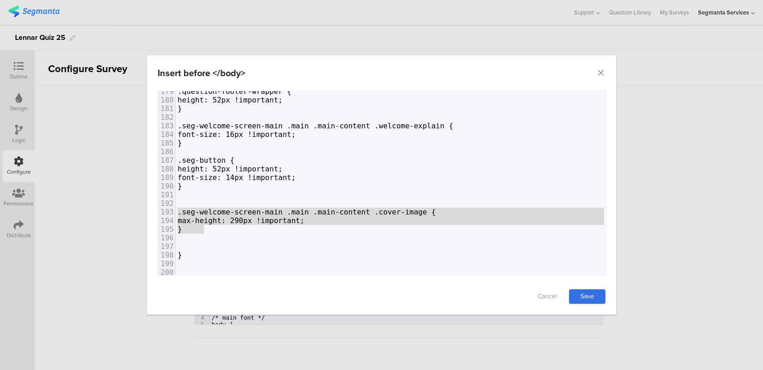
click at [591, 295] on link "Save" at bounding box center [587, 297] width 36 height 15
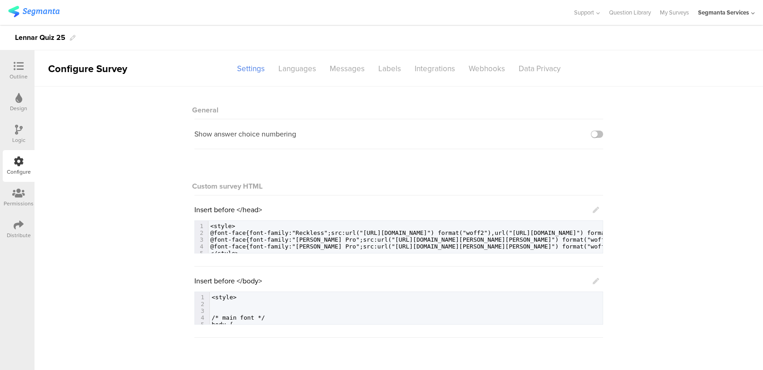
click at [596, 281] on icon at bounding box center [595, 281] width 6 height 6
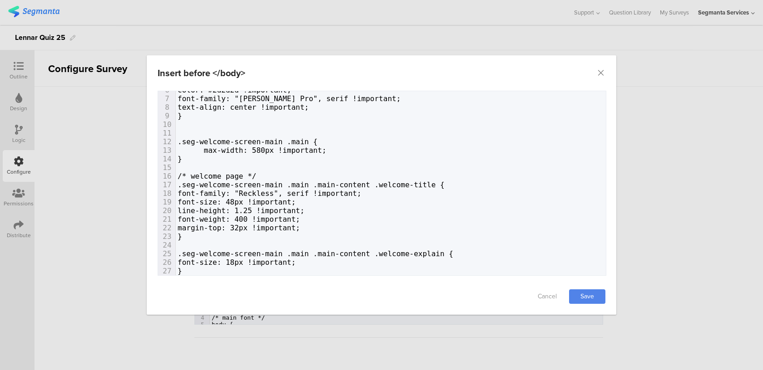
scroll to position [0, 0]
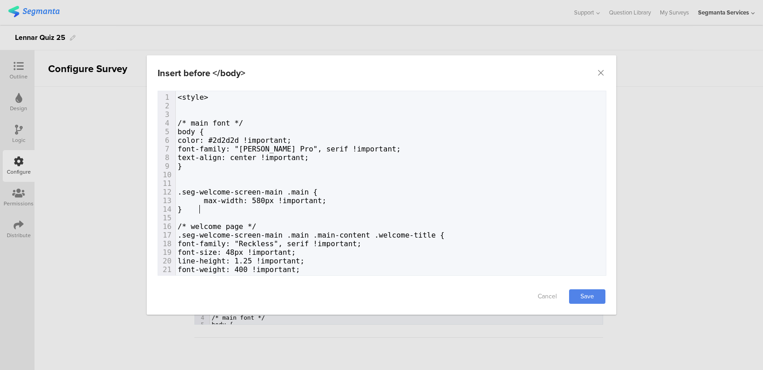
click at [217, 210] on pre "}" at bounding box center [391, 209] width 430 height 9
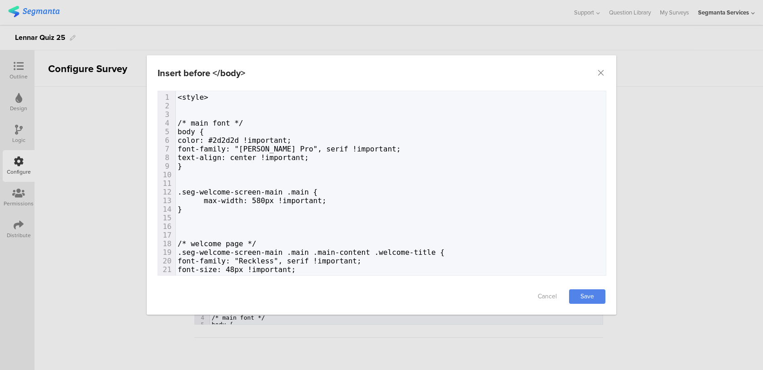
paste textarea "dialog"
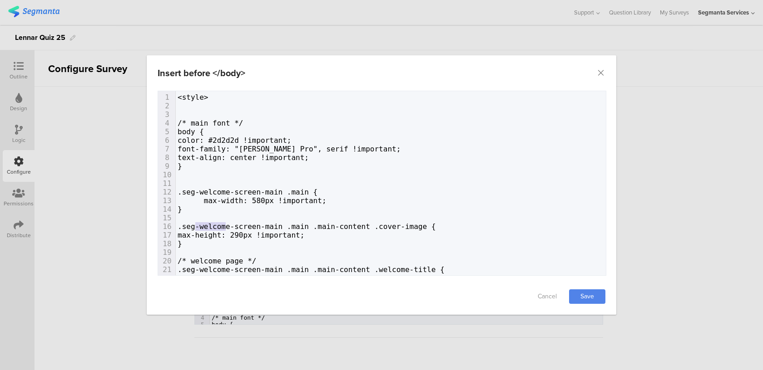
drag, startPoint x: 227, startPoint y: 224, endPoint x: 194, endPoint y: 223, distance: 33.2
click at [194, 223] on span ".seg-welcome-screen-main .main .main-content .cover-image {" at bounding box center [306, 226] width 258 height 9
click at [581, 296] on link "Save" at bounding box center [587, 297] width 36 height 15
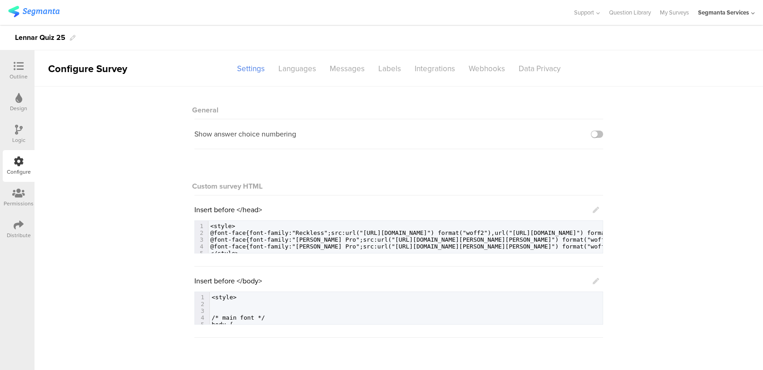
click at [598, 278] on link at bounding box center [595, 281] width 6 height 10
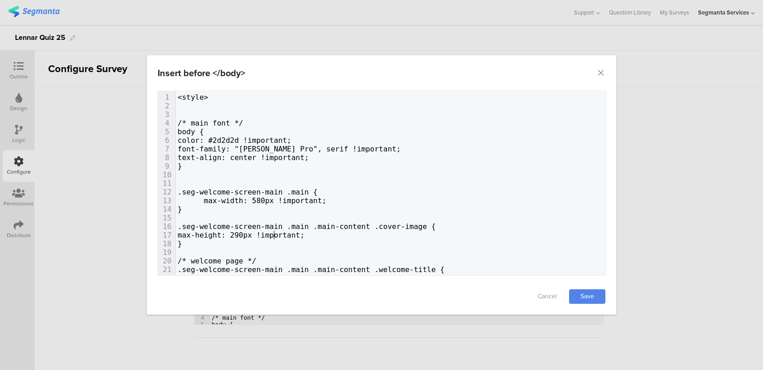
click at [275, 233] on span "max-height: 290px !important;" at bounding box center [240, 235] width 127 height 9
drag, startPoint x: 273, startPoint y: 233, endPoint x: 266, endPoint y: 233, distance: 6.4
click at [266, 233] on span "max-height: 290px !important;" at bounding box center [240, 235] width 127 height 9
type textarea "32"
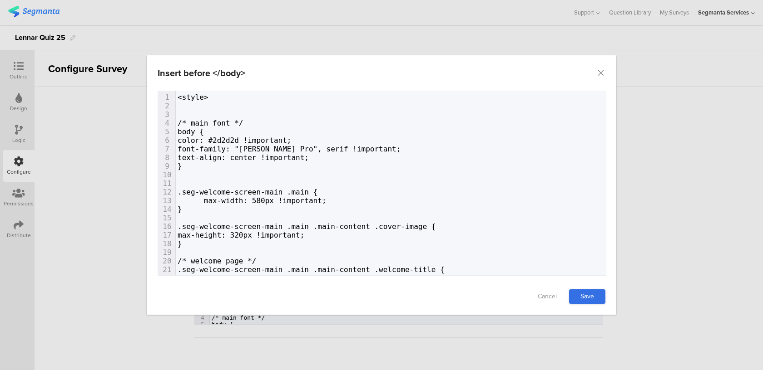
click at [589, 296] on link "Save" at bounding box center [587, 297] width 36 height 15
